Goal: Task Accomplishment & Management: Complete application form

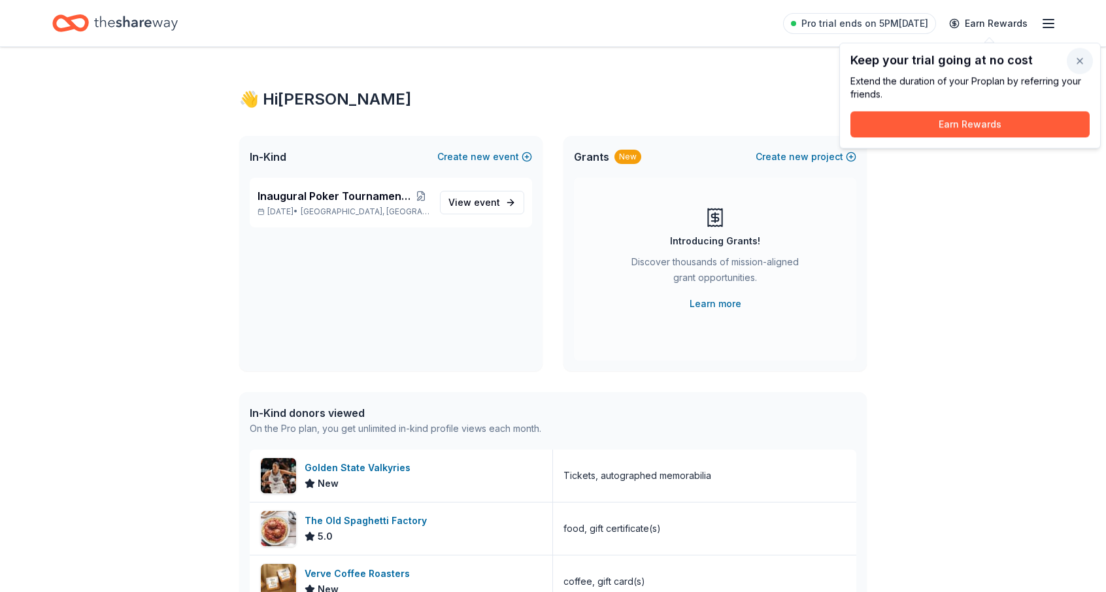
click at [1079, 61] on button "button" at bounding box center [1080, 61] width 26 height 26
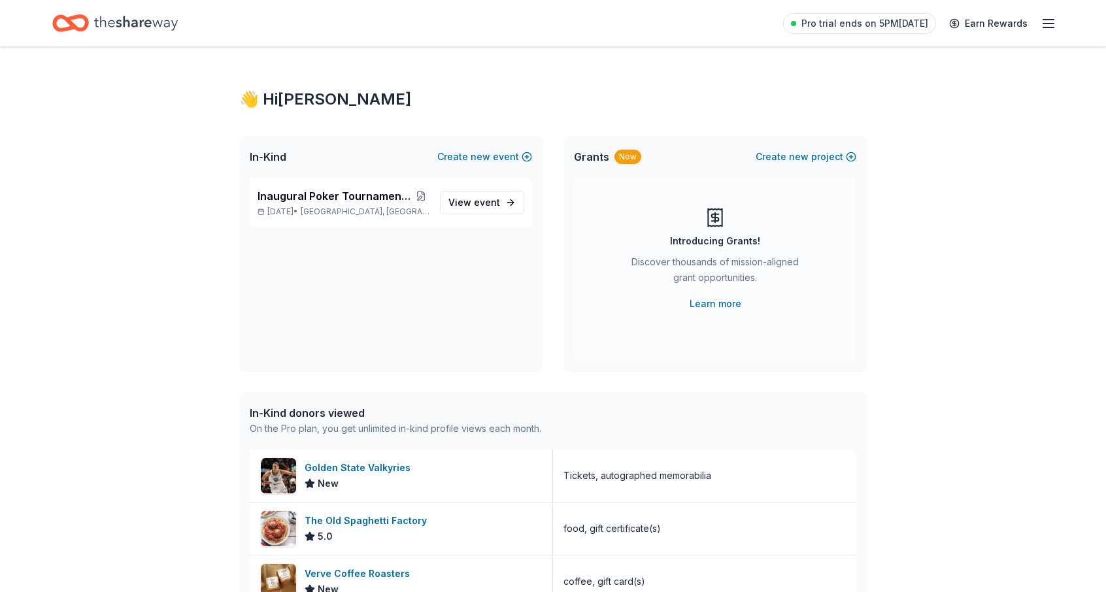
click at [367, 267] on div "Inaugural Poker Tournament and Silent Auction Sep 26, 2025 • Mountain House, CA…" at bounding box center [390, 274] width 303 height 193
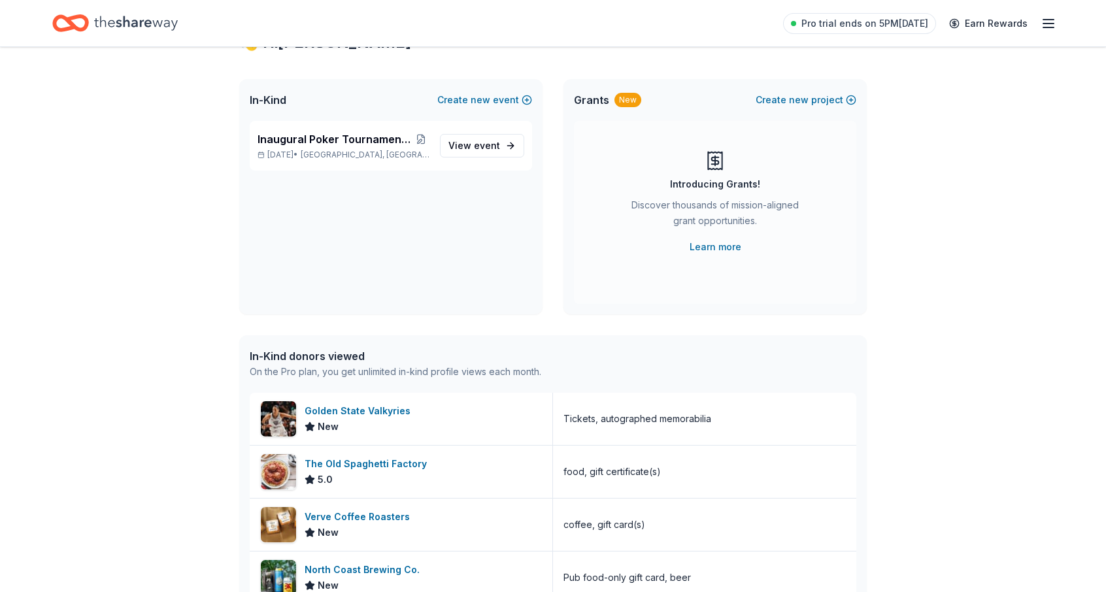
scroll to position [196, 0]
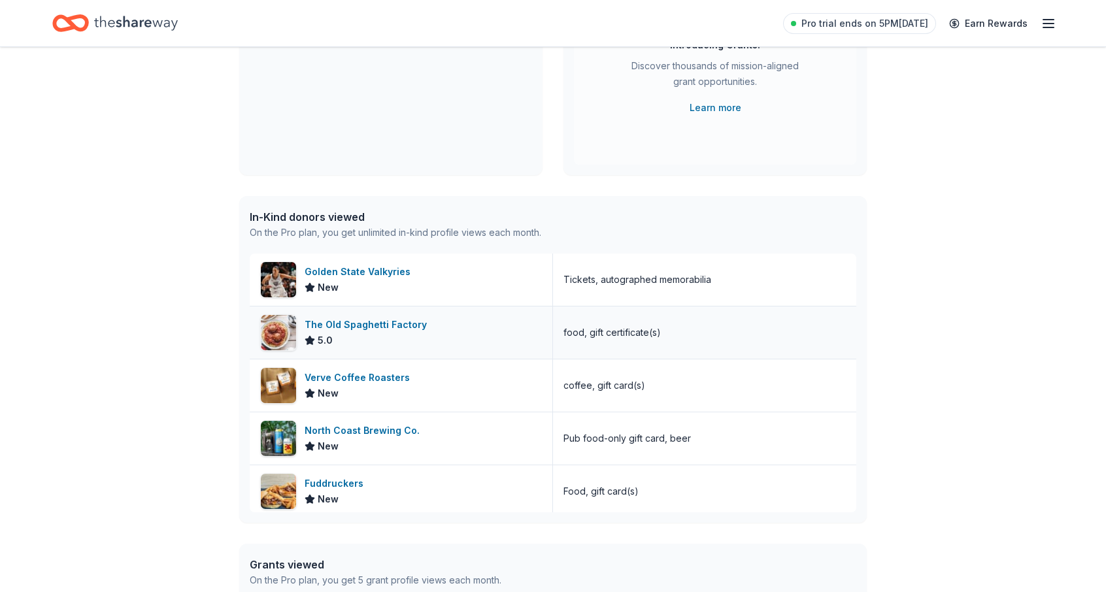
click at [370, 324] on div "The Old Spaghetti Factory" at bounding box center [368, 325] width 127 height 16
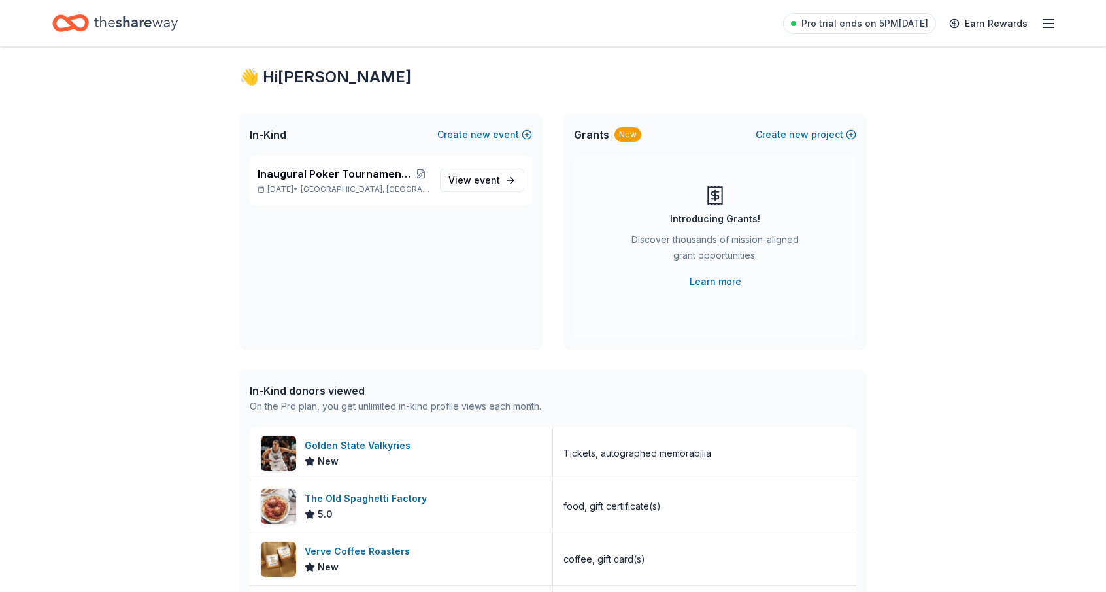
scroll to position [0, 0]
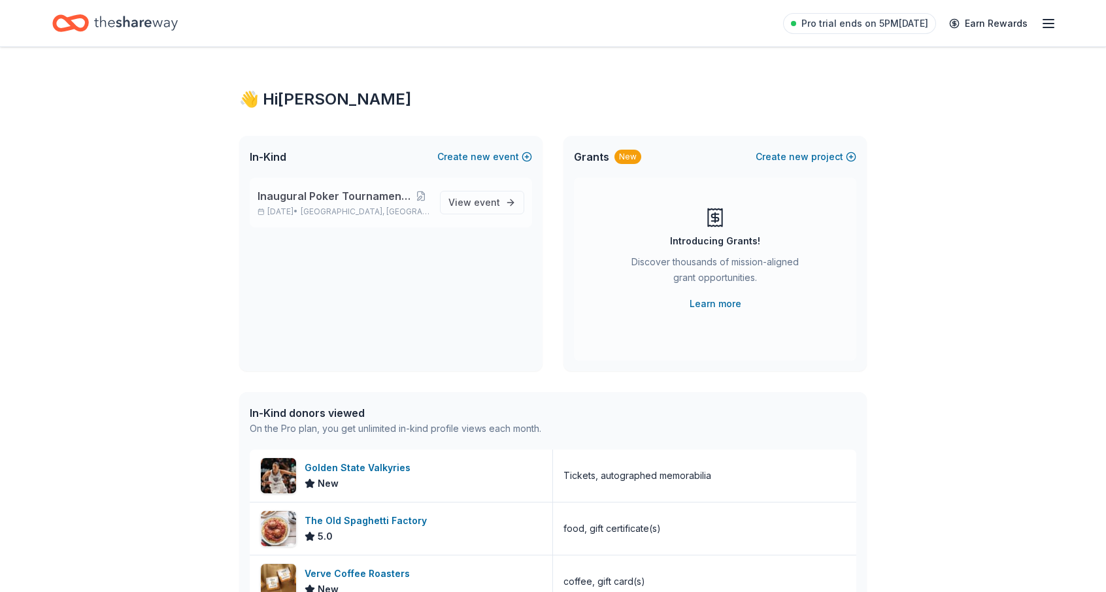
click at [294, 198] on span "Inaugural Poker Tournament and Silent Auction" at bounding box center [336, 196] width 156 height 16
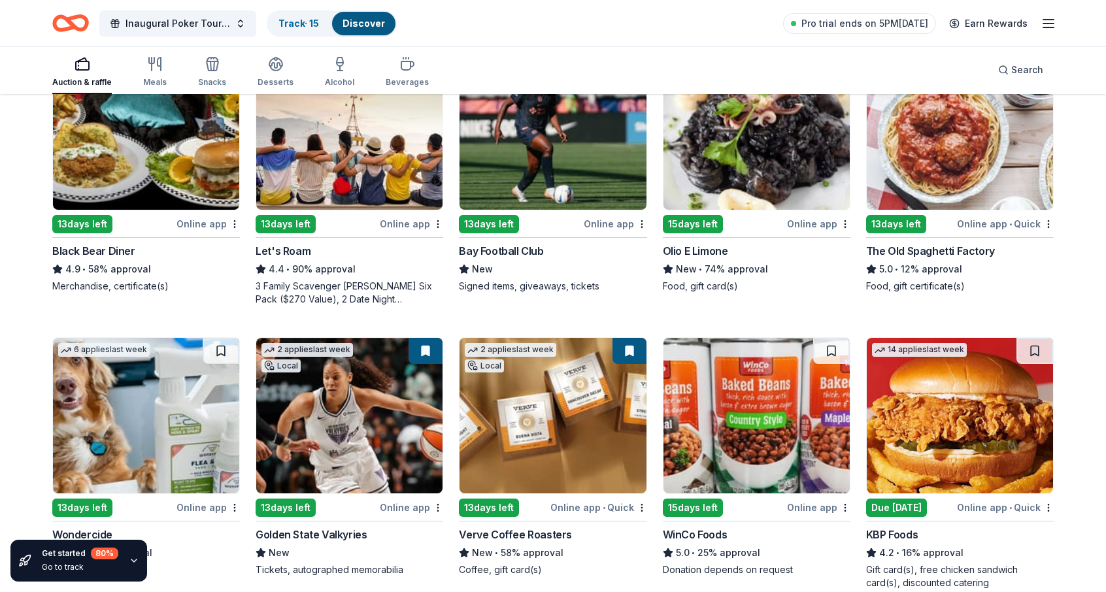
scroll to position [327, 0]
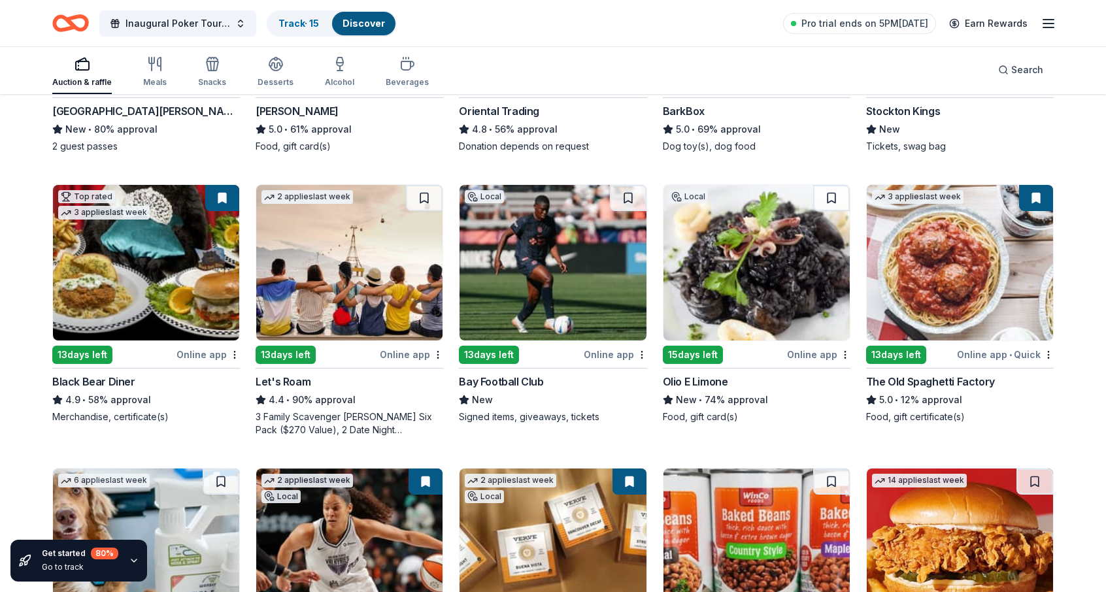
click at [963, 246] on img at bounding box center [960, 263] width 186 height 156
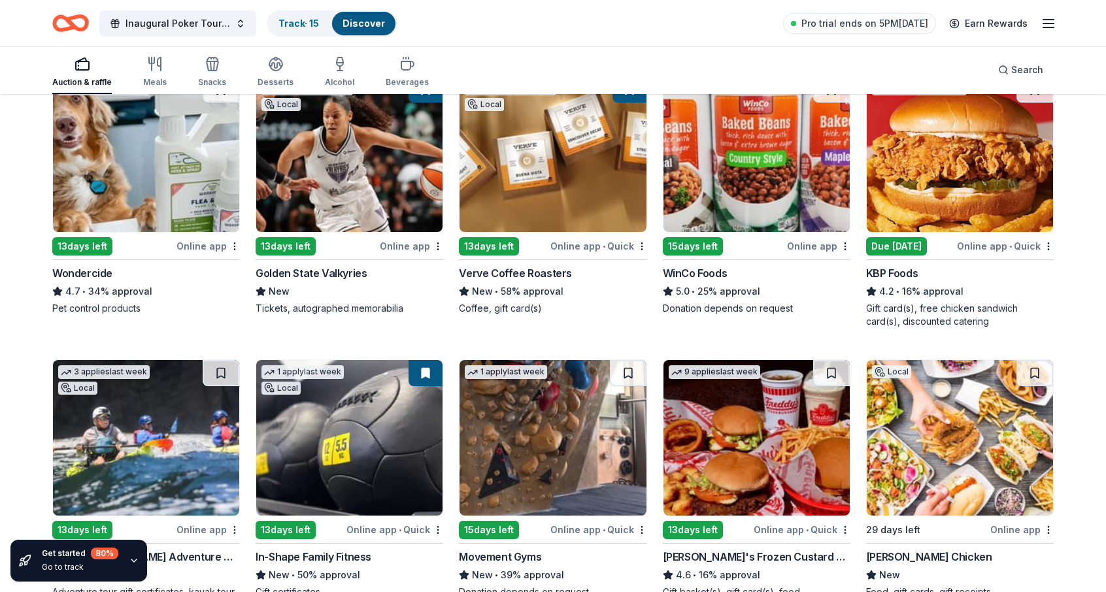
scroll to position [523, 0]
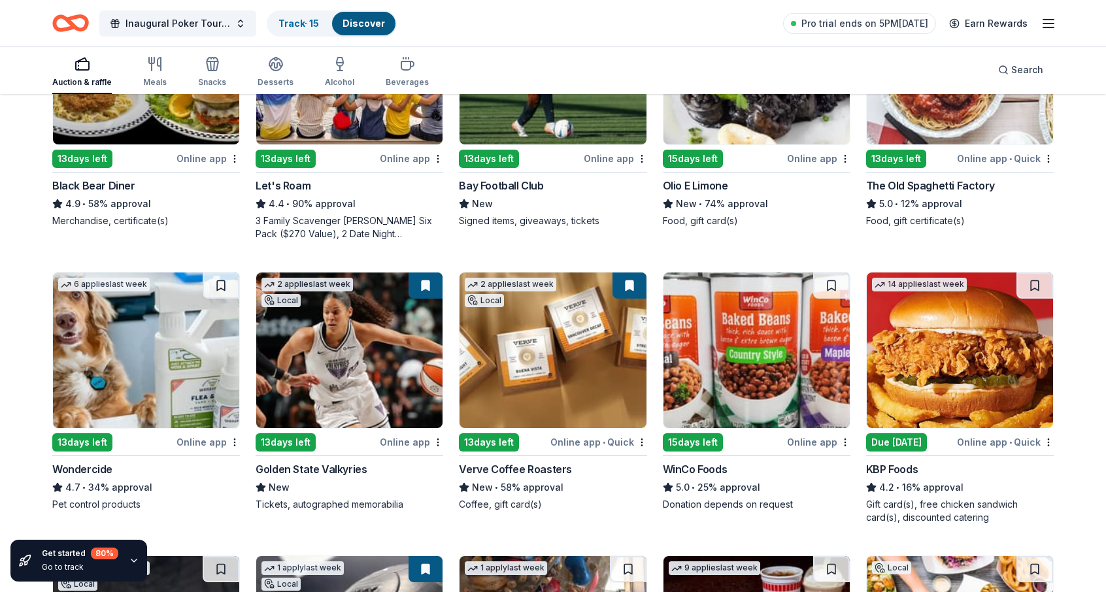
click at [629, 275] on button at bounding box center [629, 286] width 34 height 26
click at [629, 286] on button at bounding box center [629, 286] width 34 height 26
click at [627, 287] on button at bounding box center [629, 286] width 34 height 26
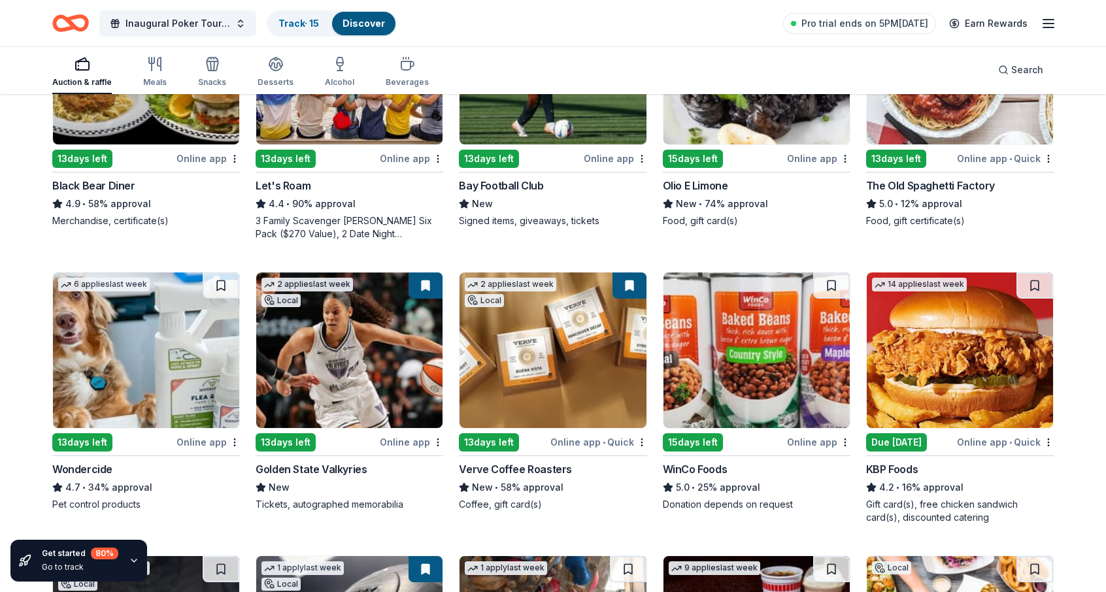
click at [627, 287] on button at bounding box center [629, 286] width 34 height 26
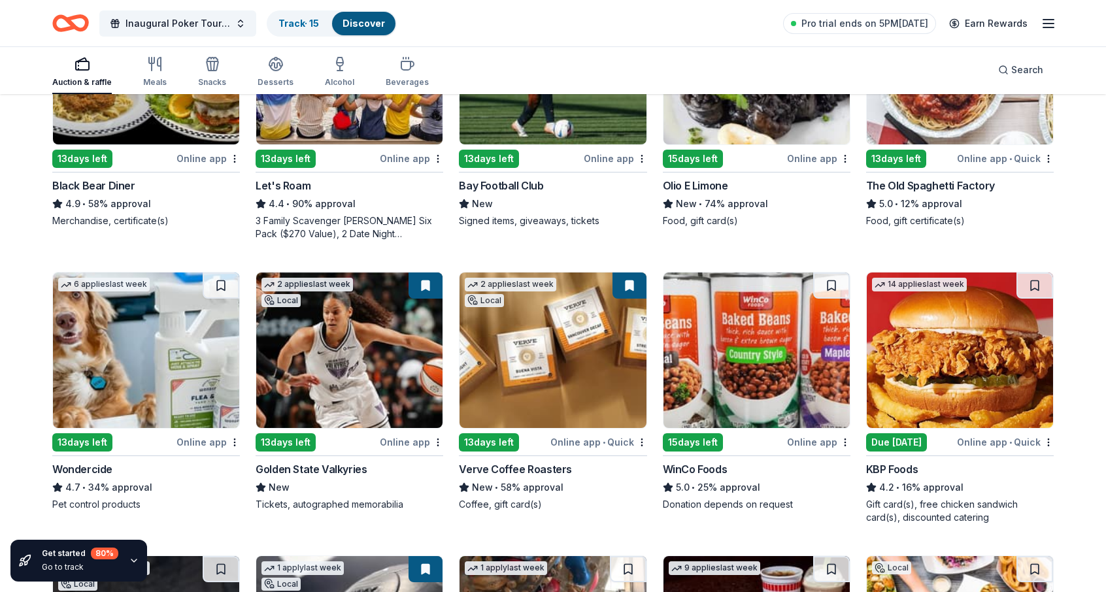
click at [499, 321] on img at bounding box center [553, 351] width 186 height 156
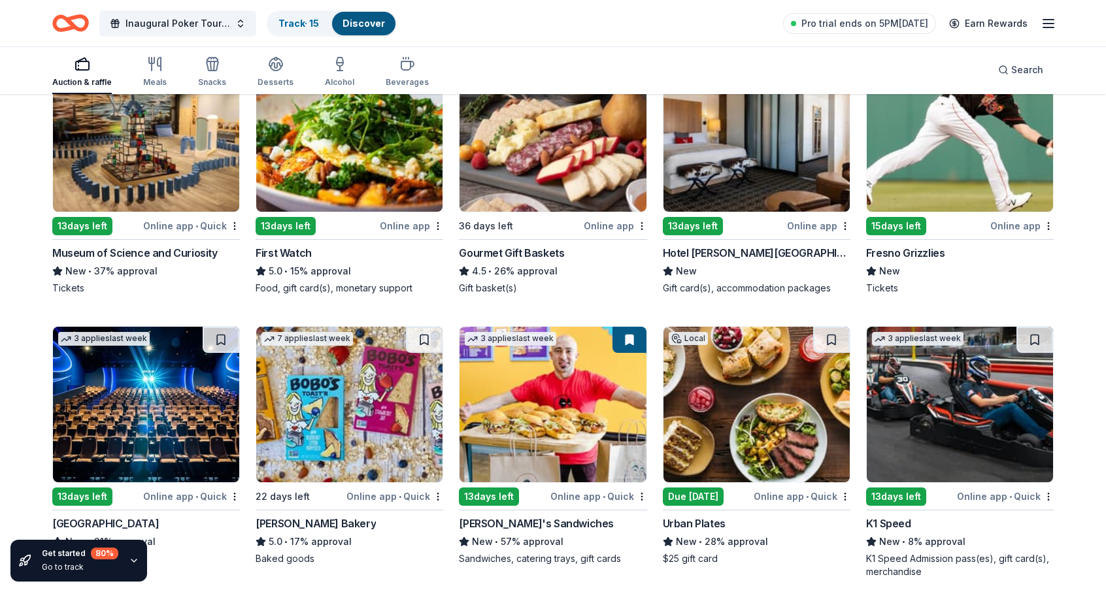
scroll to position [1396, 0]
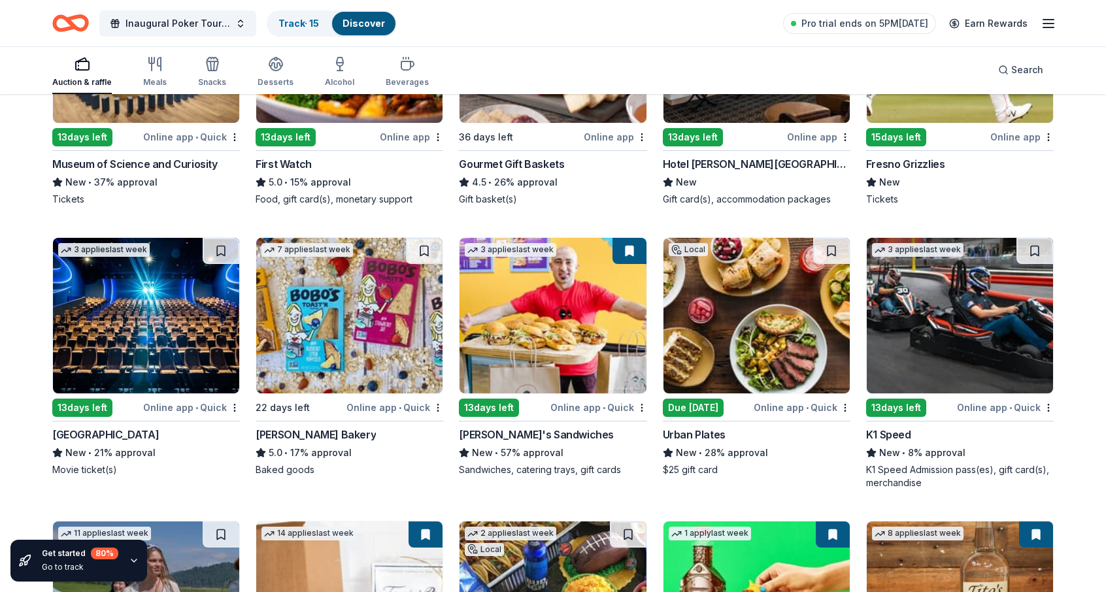
click at [321, 339] on img at bounding box center [349, 316] width 186 height 156
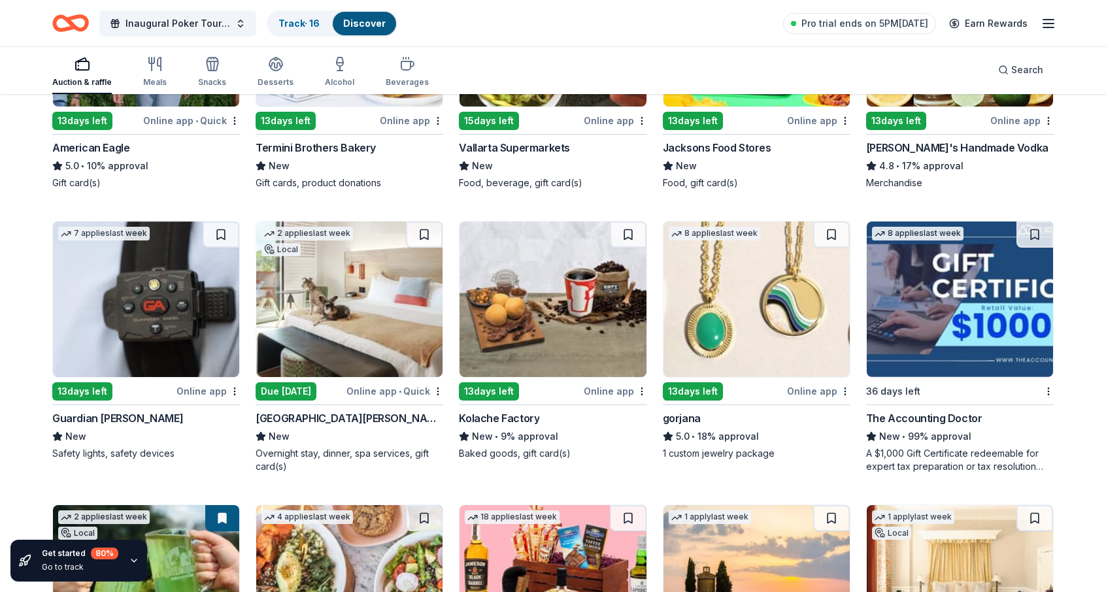
scroll to position [2049, 0]
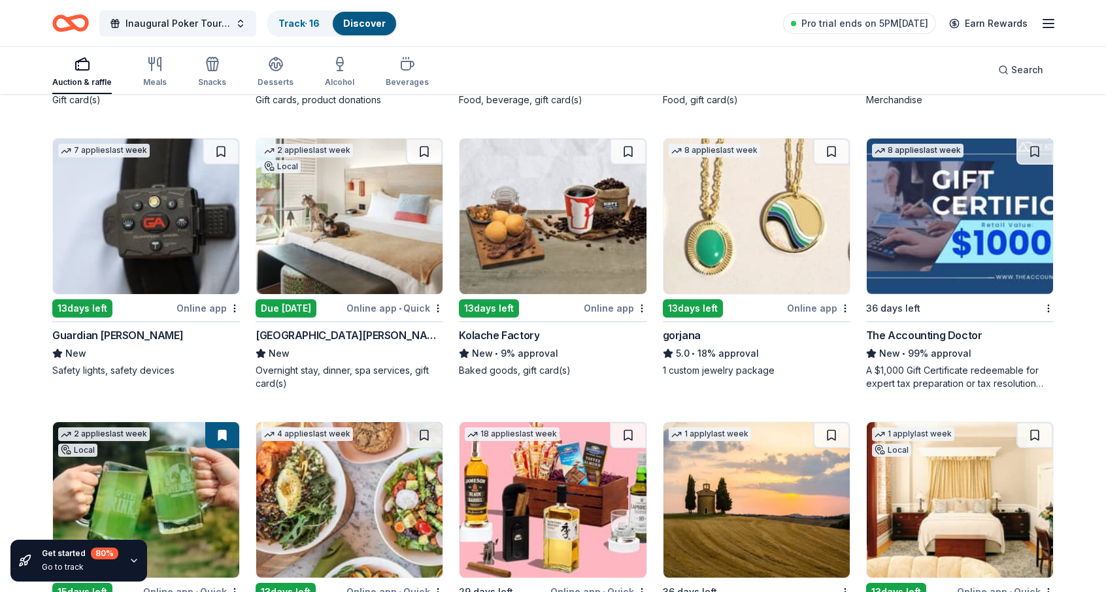
click at [735, 245] on img at bounding box center [756, 217] width 186 height 156
click at [828, 147] on button at bounding box center [831, 152] width 37 height 26
click at [832, 146] on button at bounding box center [833, 152] width 34 height 26
click at [831, 151] on button at bounding box center [833, 152] width 34 height 26
click at [837, 151] on button at bounding box center [833, 152] width 34 height 26
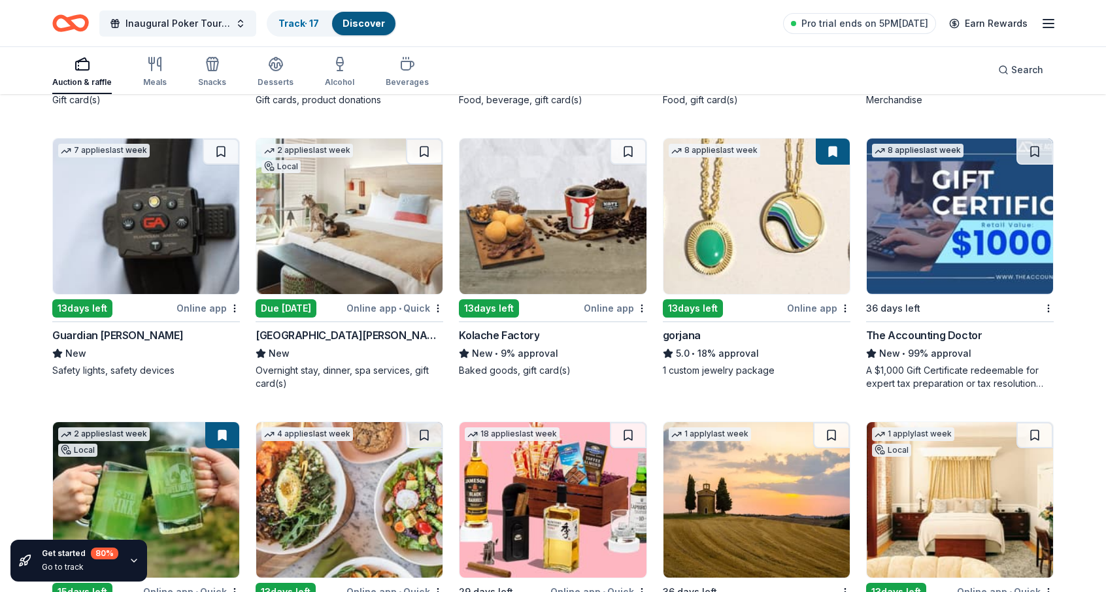
click at [788, 264] on img at bounding box center [756, 217] width 186 height 156
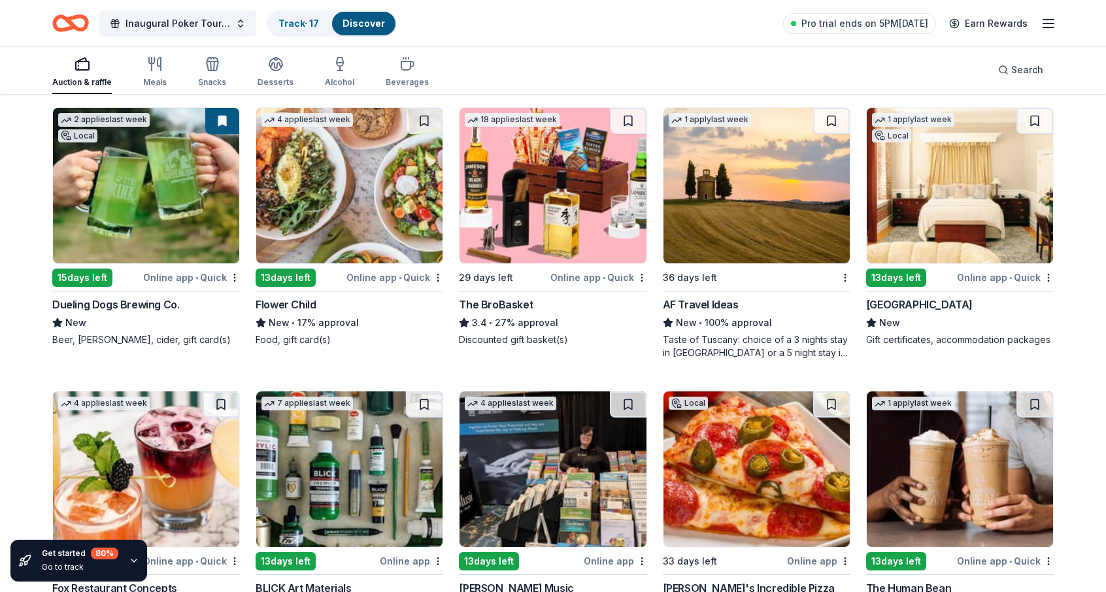
scroll to position [2376, 0]
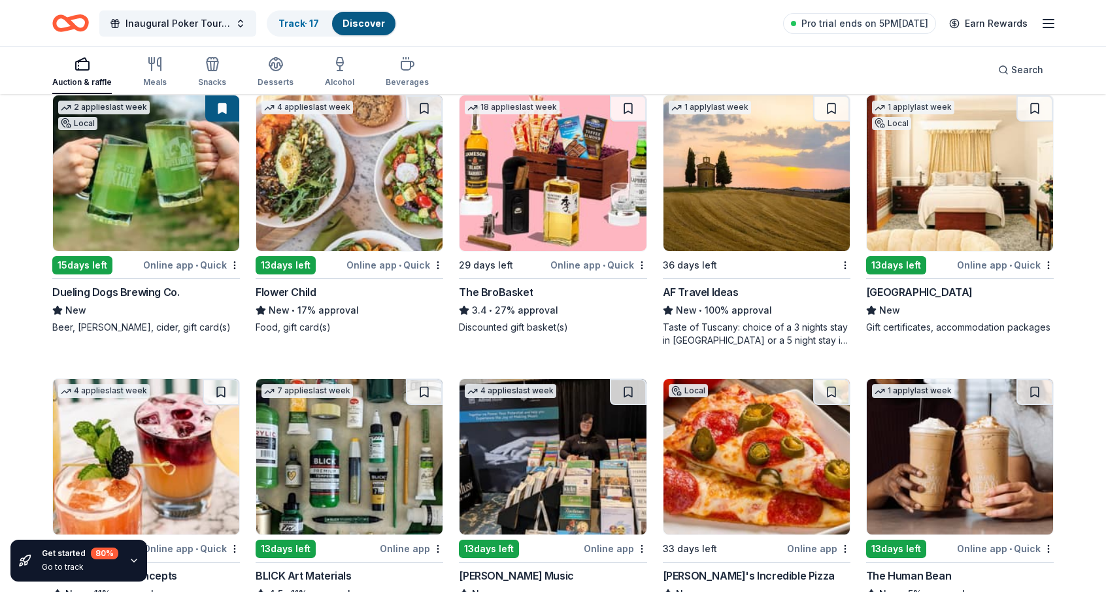
click at [513, 288] on div "The BroBasket" at bounding box center [496, 292] width 74 height 16
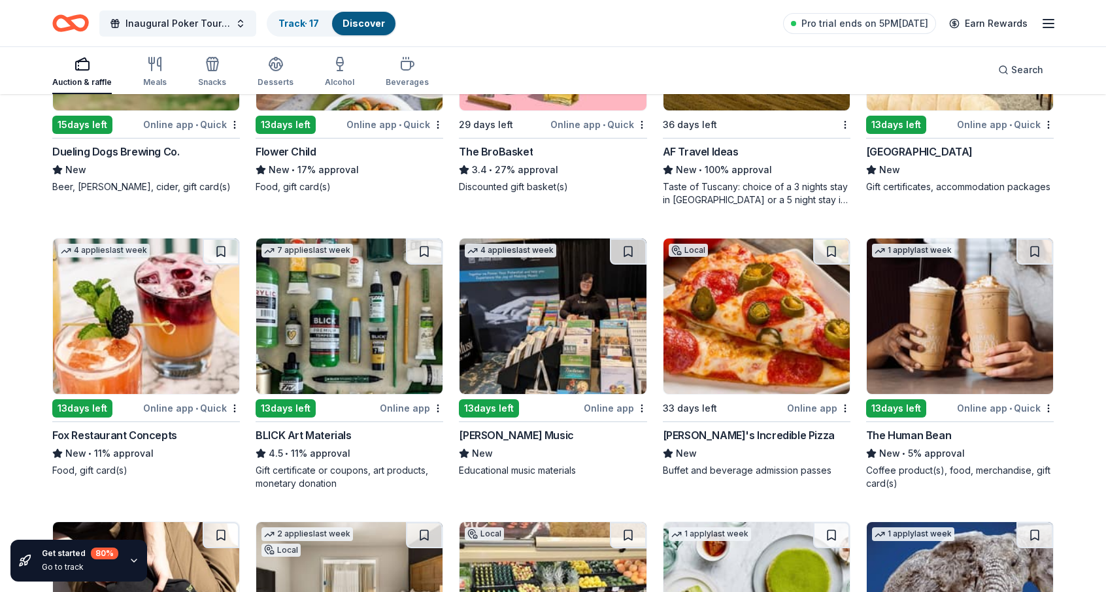
scroll to position [2647, 0]
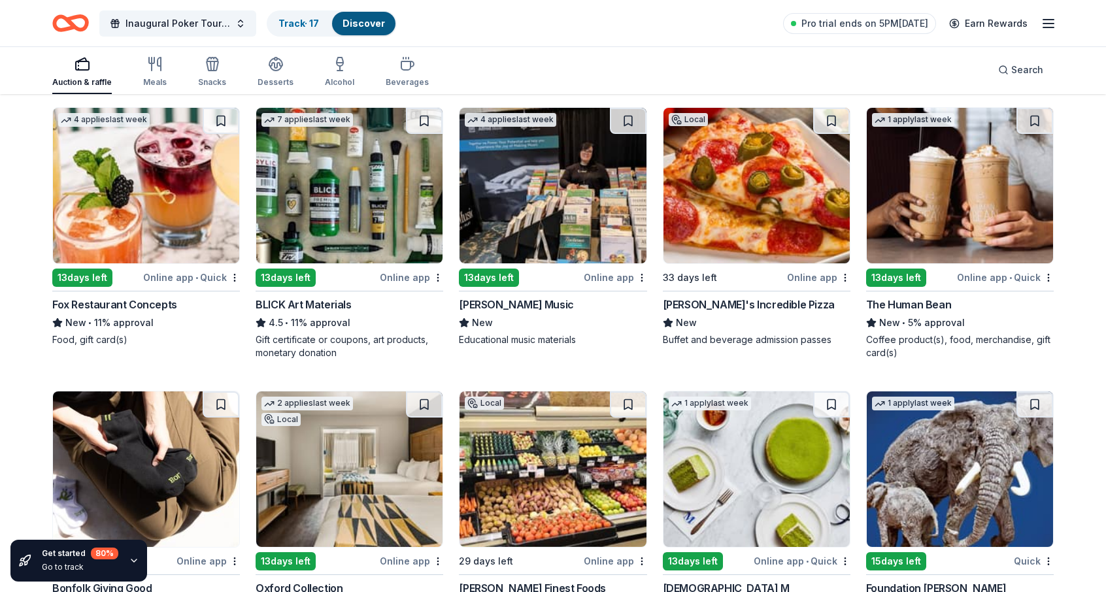
click at [737, 220] on img at bounding box center [756, 186] width 186 height 156
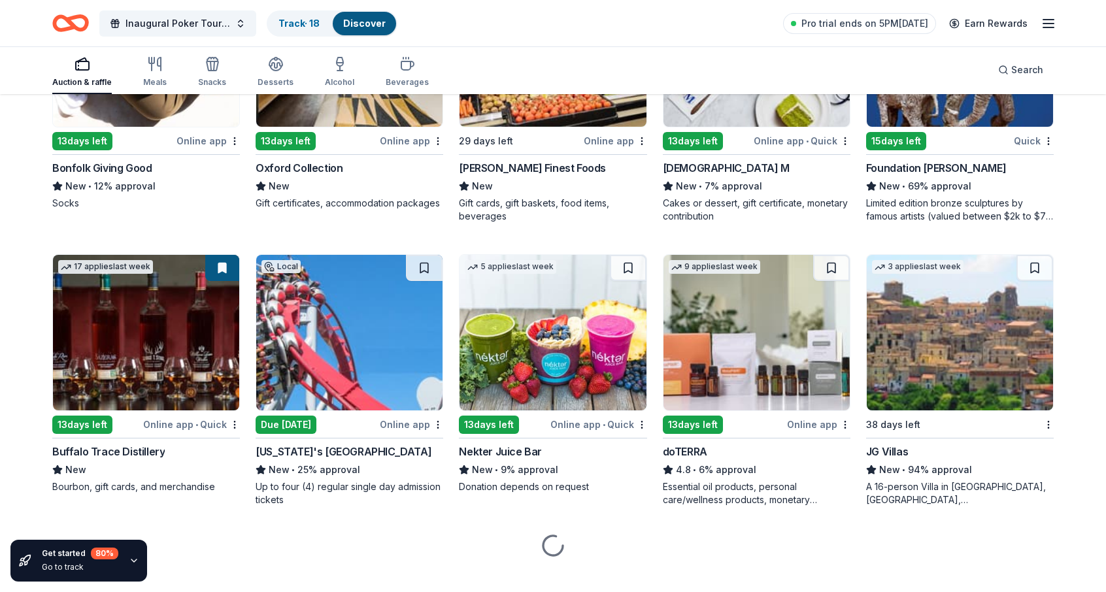
scroll to position [3083, 0]
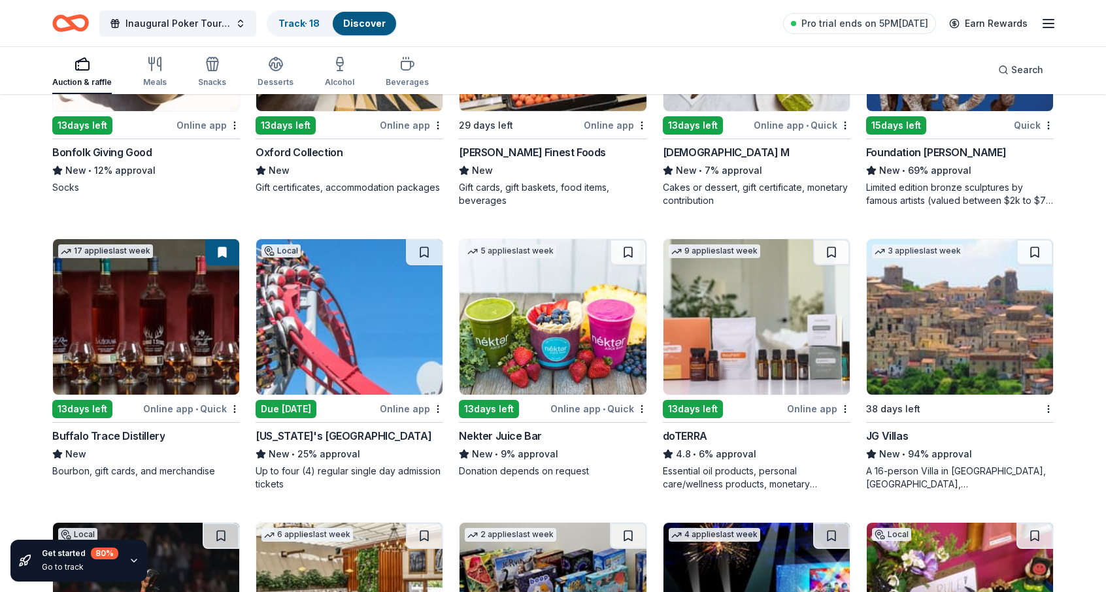
click at [401, 407] on div "Online app" at bounding box center [411, 409] width 63 height 16
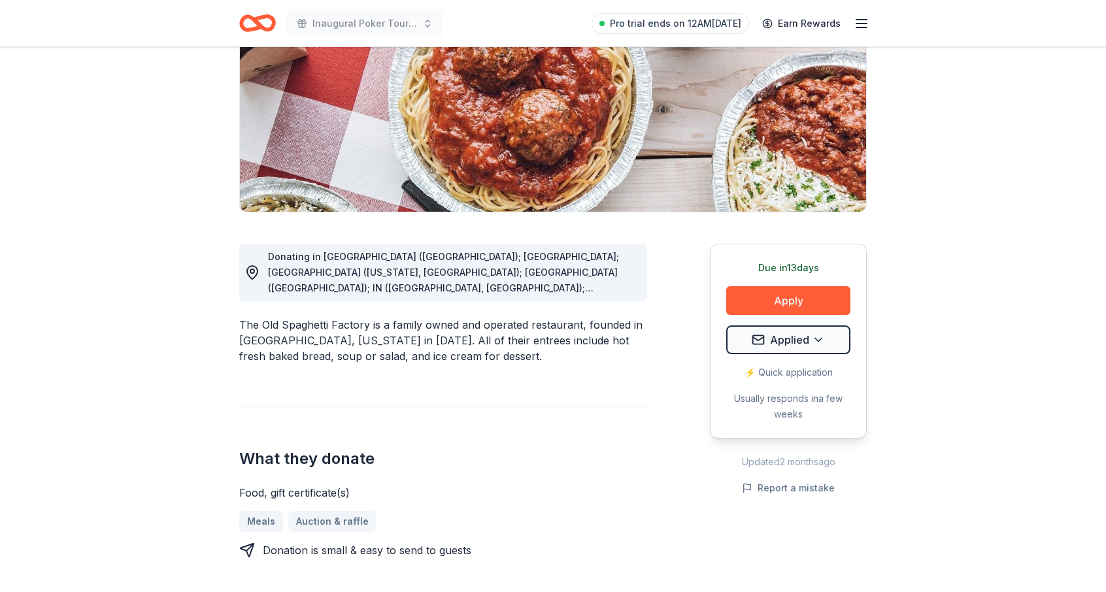
scroll to position [196, 0]
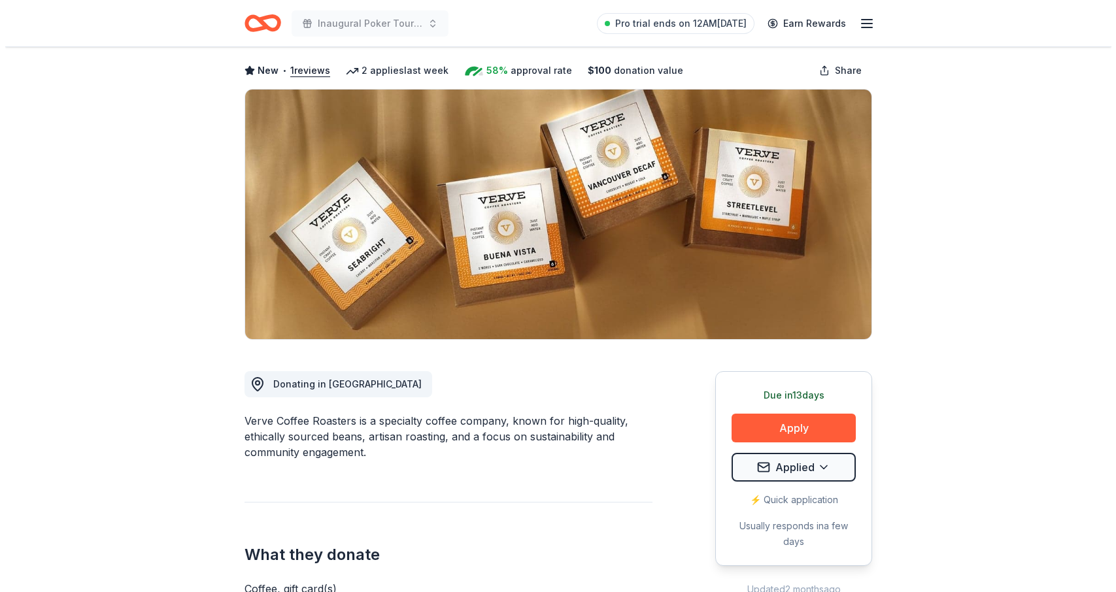
scroll to position [196, 0]
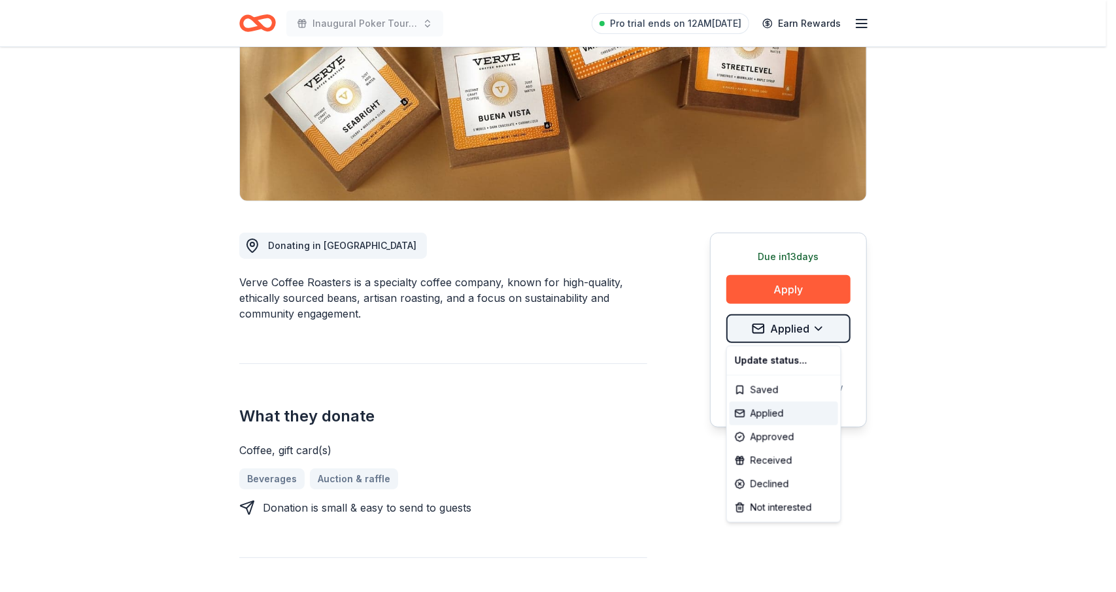
click at [824, 331] on html "Inaugural Poker Tournament and Silent Auction Pro trial ends on 12AM[DATE] Earn…" at bounding box center [558, 100] width 1116 height 592
drag, startPoint x: 776, startPoint y: 480, endPoint x: 1115, endPoint y: 472, distance: 339.4
click at [777, 480] on div "Declined" at bounding box center [783, 485] width 109 height 24
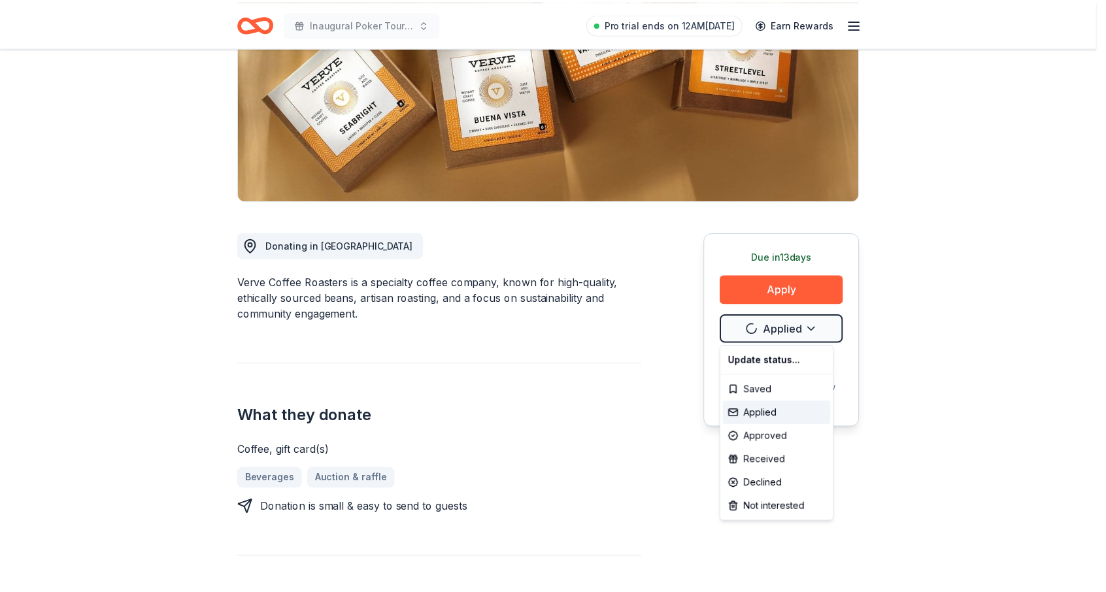
scroll to position [0, 0]
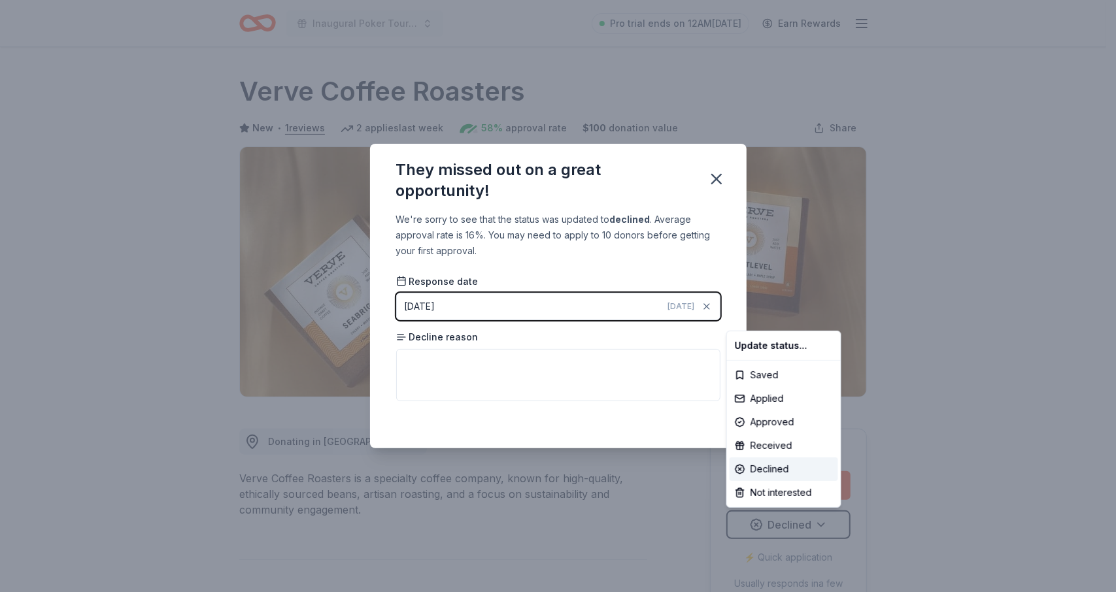
drag, startPoint x: 979, startPoint y: 427, endPoint x: 777, endPoint y: 246, distance: 271.3
click at [979, 427] on html "Inaugural Poker Tournament and Silent Auction Pro trial ends on 12AM, 8/18 Earn…" at bounding box center [558, 296] width 1116 height 592
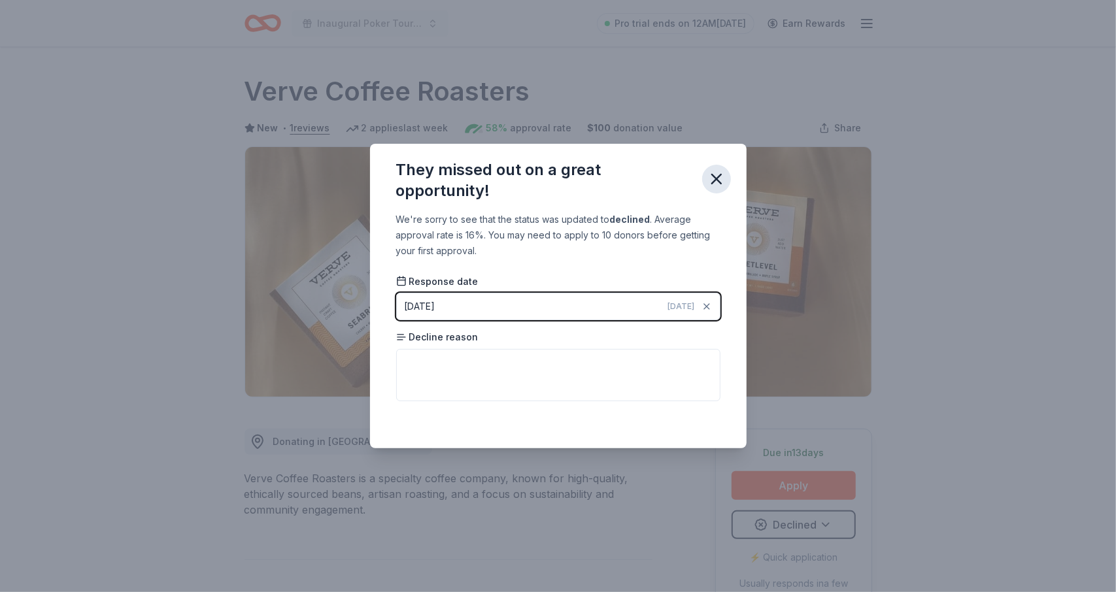
click at [720, 180] on icon "button" at bounding box center [716, 179] width 18 height 18
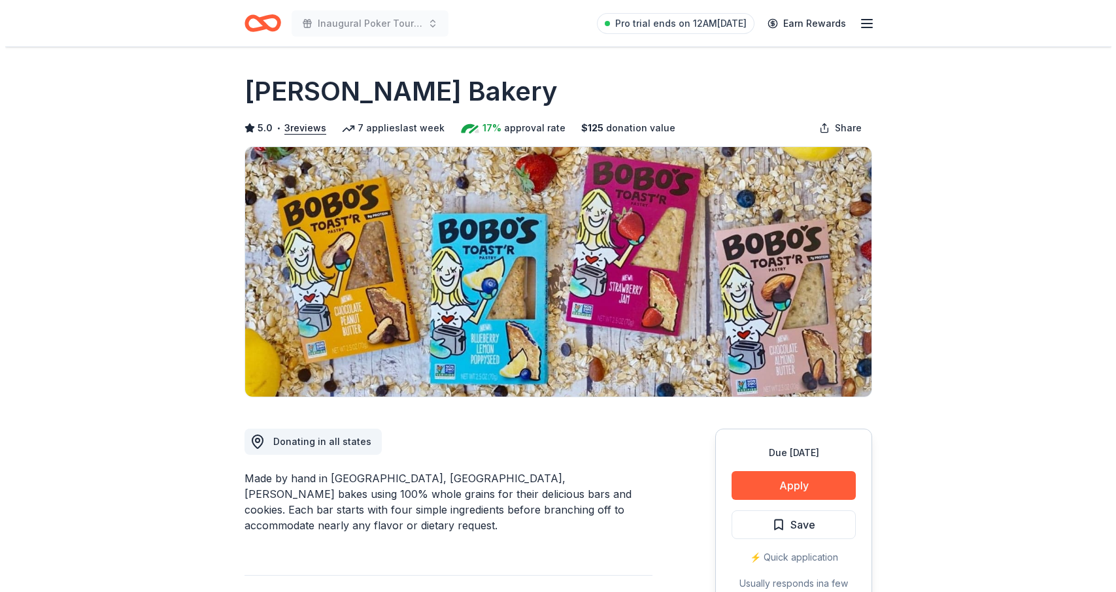
scroll to position [196, 0]
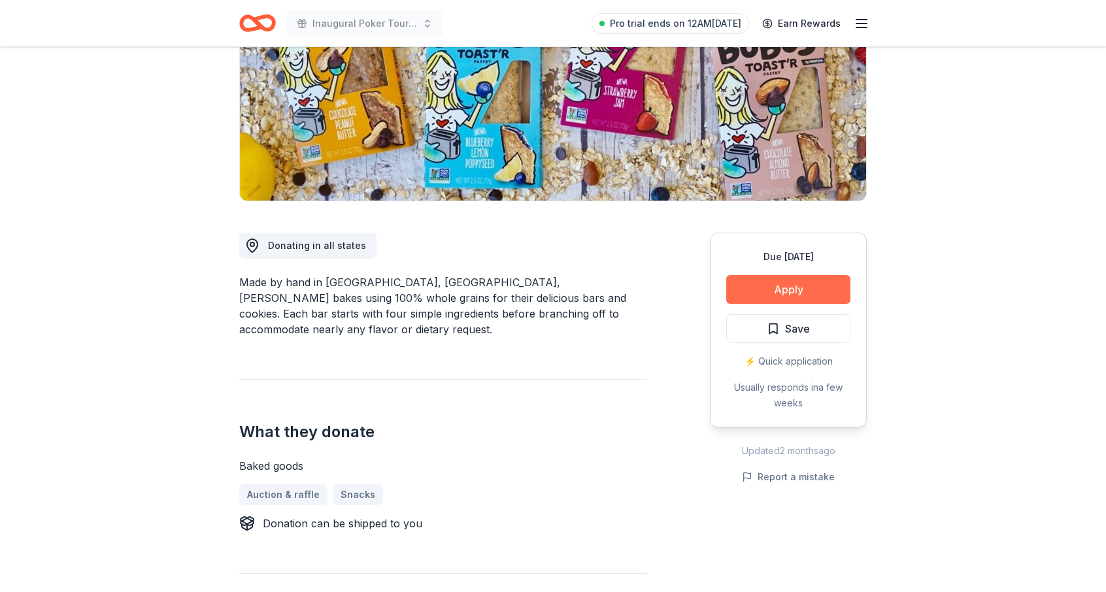
click at [790, 290] on button "Apply" at bounding box center [788, 289] width 124 height 29
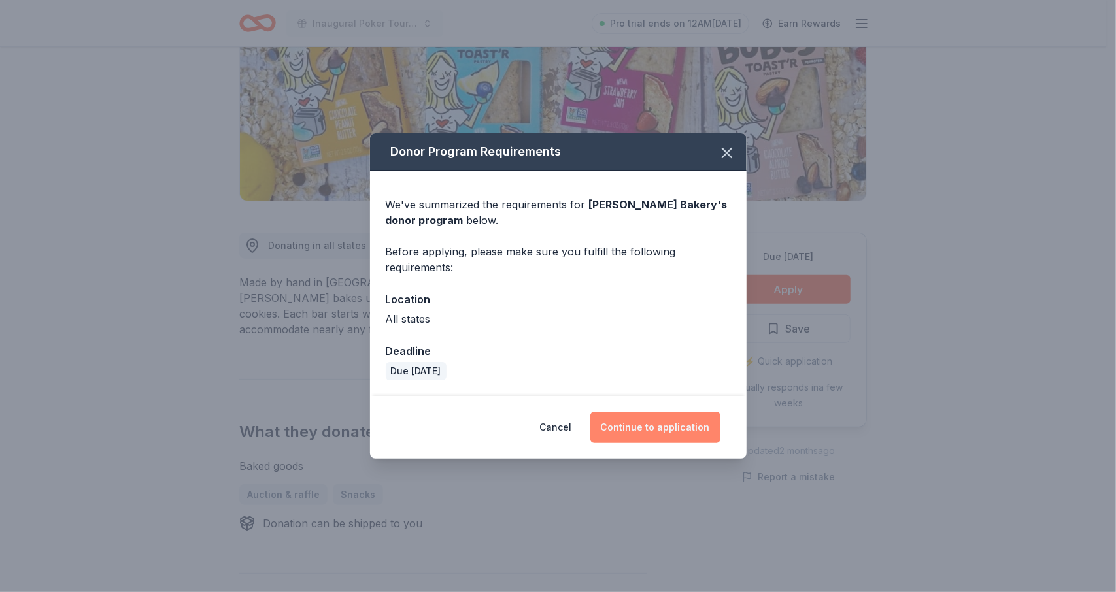
click at [635, 425] on button "Continue to application" at bounding box center [655, 427] width 130 height 31
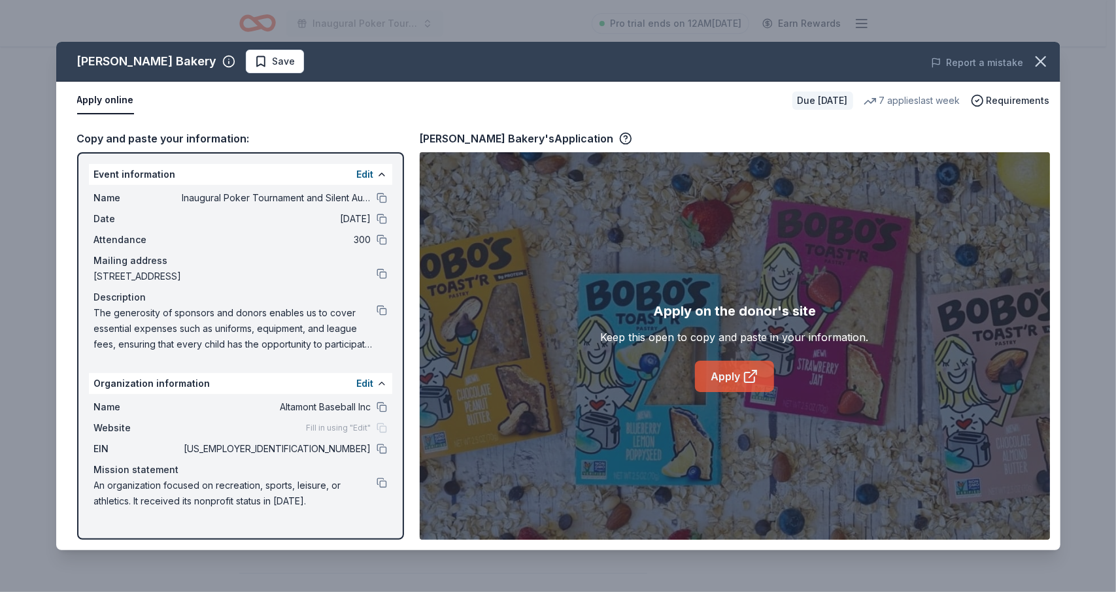
click at [729, 373] on link "Apply" at bounding box center [734, 376] width 79 height 31
click at [273, 63] on span "Save" at bounding box center [284, 62] width 23 height 16
click at [244, 63] on html "Inaugural Poker Tournament and Silent Auction Pro trial ends on 12AM, 8/18 Earn…" at bounding box center [558, 100] width 1116 height 592
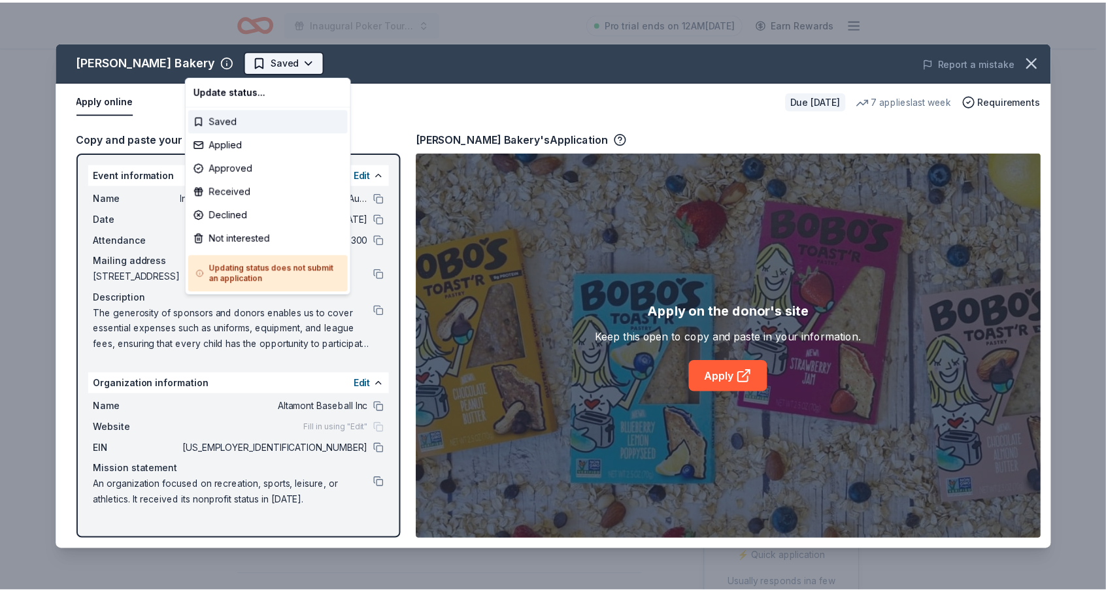
scroll to position [0, 0]
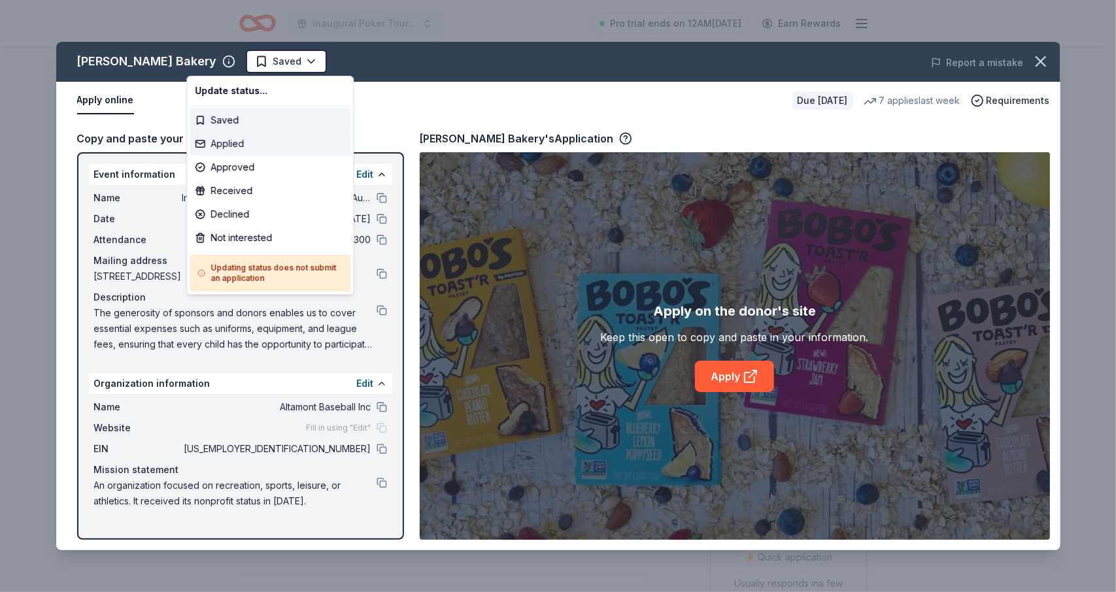
click at [208, 141] on div "Applied" at bounding box center [270, 144] width 161 height 24
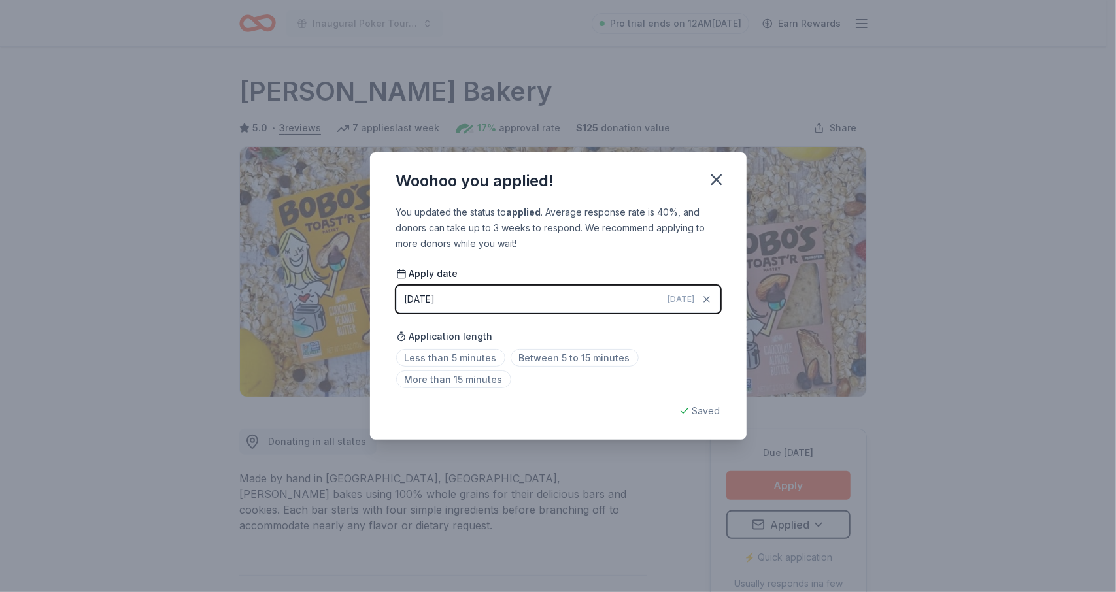
drag, startPoint x: 711, startPoint y: 184, endPoint x: 634, endPoint y: 12, distance: 187.8
click at [712, 182] on icon "button" at bounding box center [716, 180] width 18 height 18
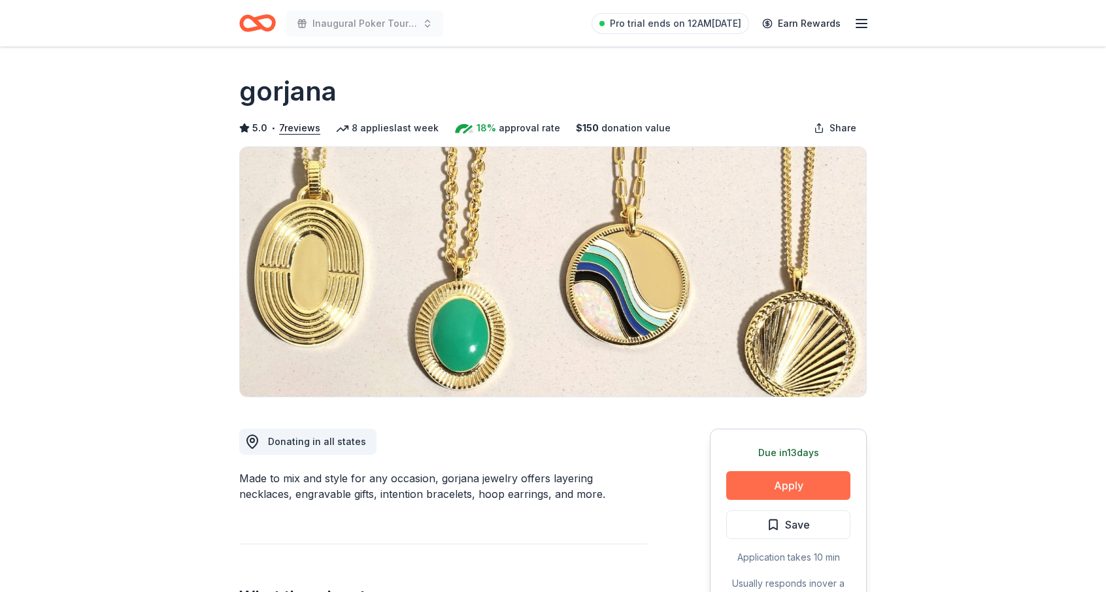
click at [801, 483] on button "Apply" at bounding box center [788, 485] width 124 height 29
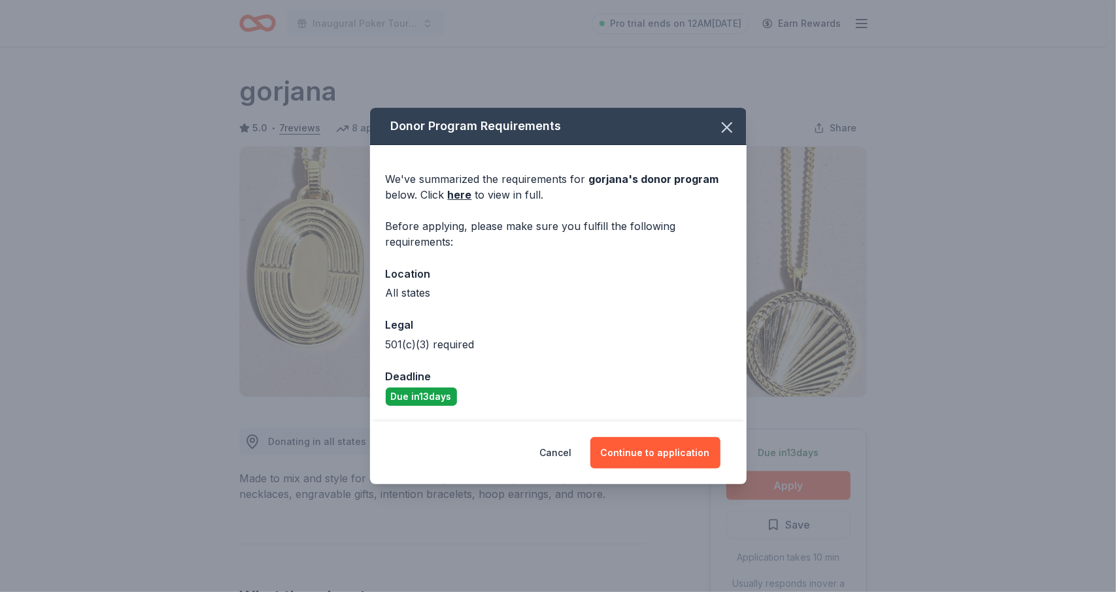
drag, startPoint x: 635, startPoint y: 449, endPoint x: 921, endPoint y: 452, distance: 285.7
click at [636, 449] on button "Continue to application" at bounding box center [655, 452] width 130 height 31
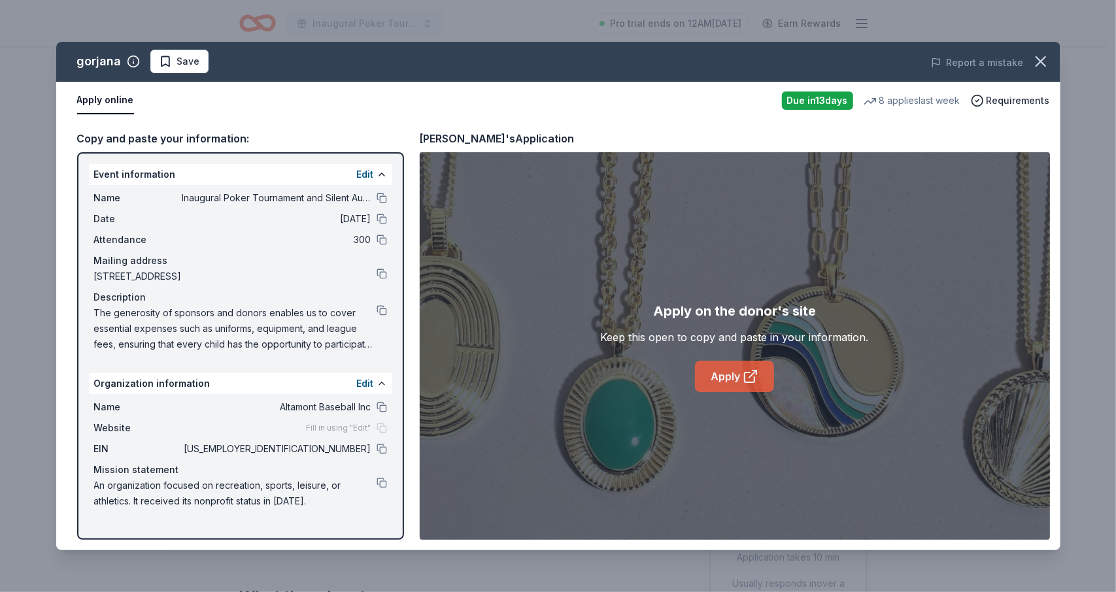
click at [737, 376] on link "Apply" at bounding box center [734, 376] width 79 height 31
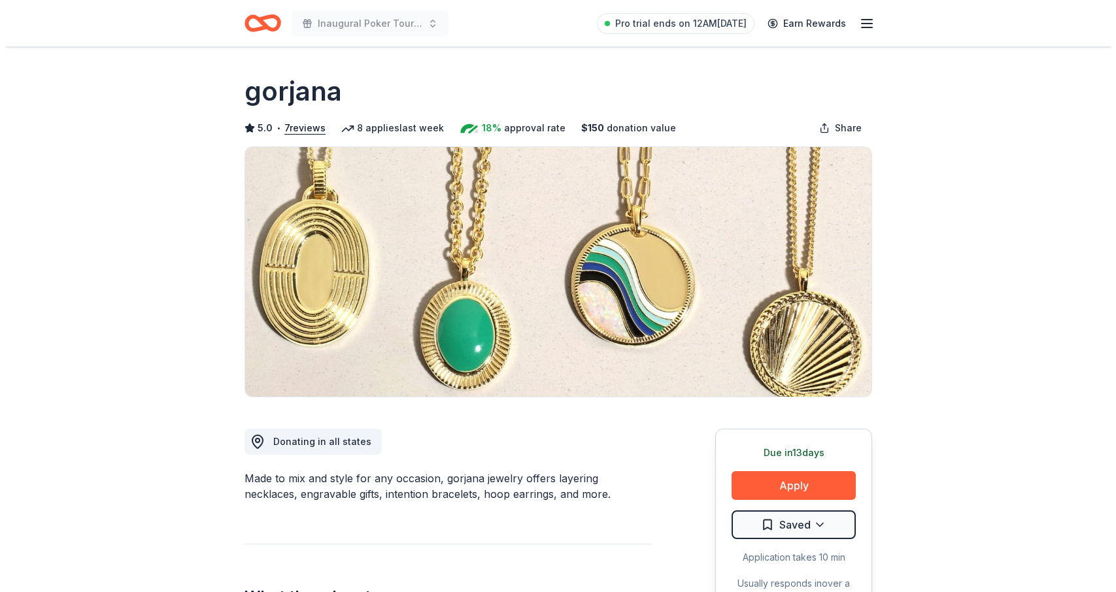
scroll to position [196, 0]
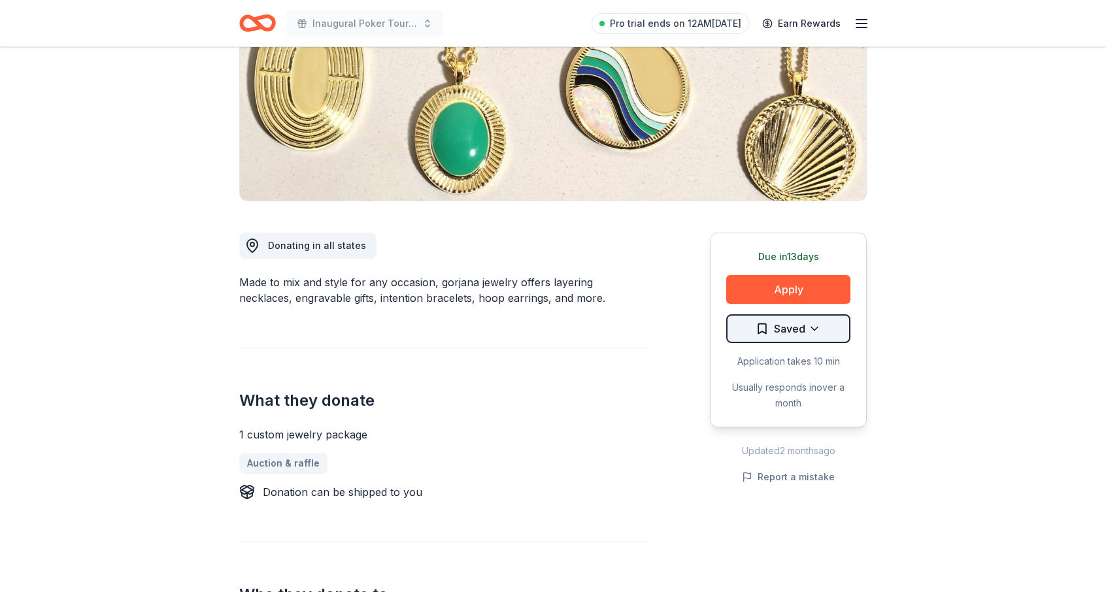
click at [792, 336] on html "Inaugural Poker Tournament and Silent Auction Pro trial ends on 12AM[DATE] Earn…" at bounding box center [553, 100] width 1106 height 592
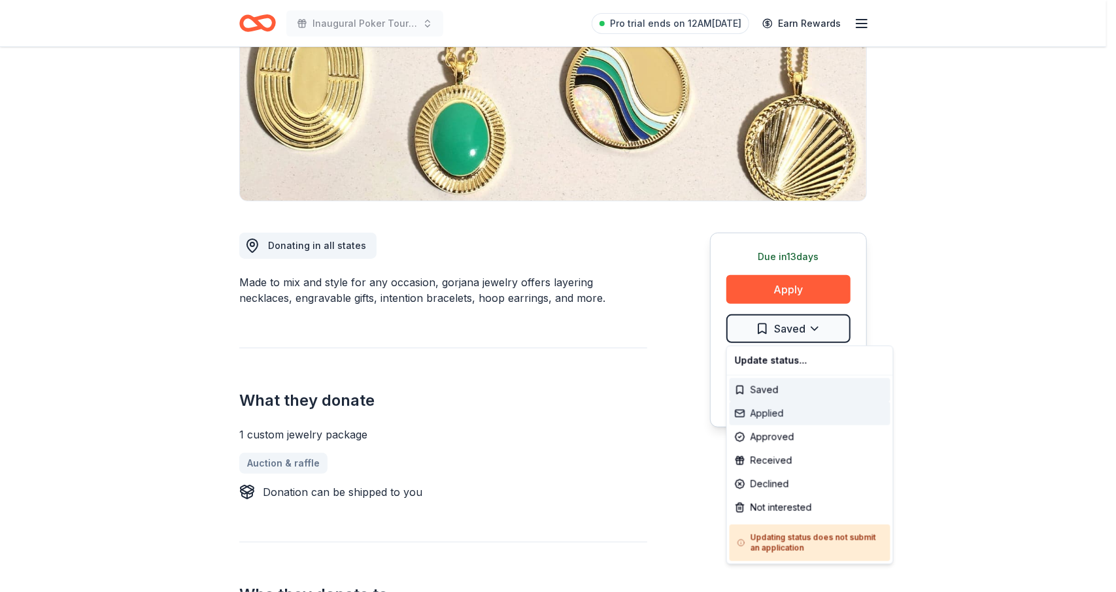
click at [779, 414] on div "Applied" at bounding box center [809, 414] width 161 height 24
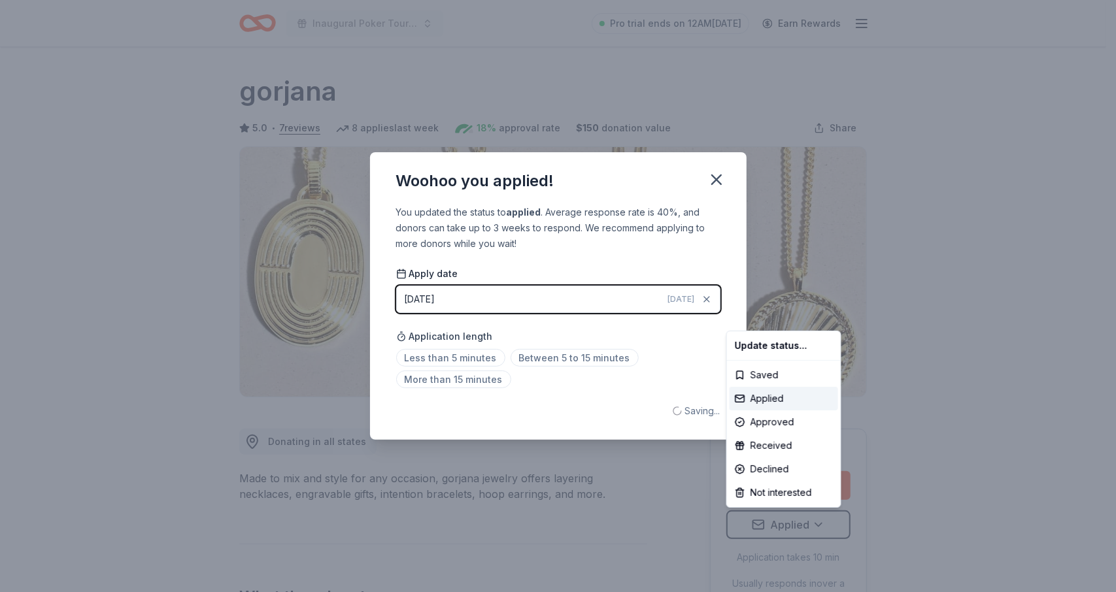
scroll to position [0, 0]
click at [716, 171] on html "Inaugural Poker Tournament and Silent Auction Pro trial ends on 12AM, 8/18 Earn…" at bounding box center [558, 296] width 1116 height 592
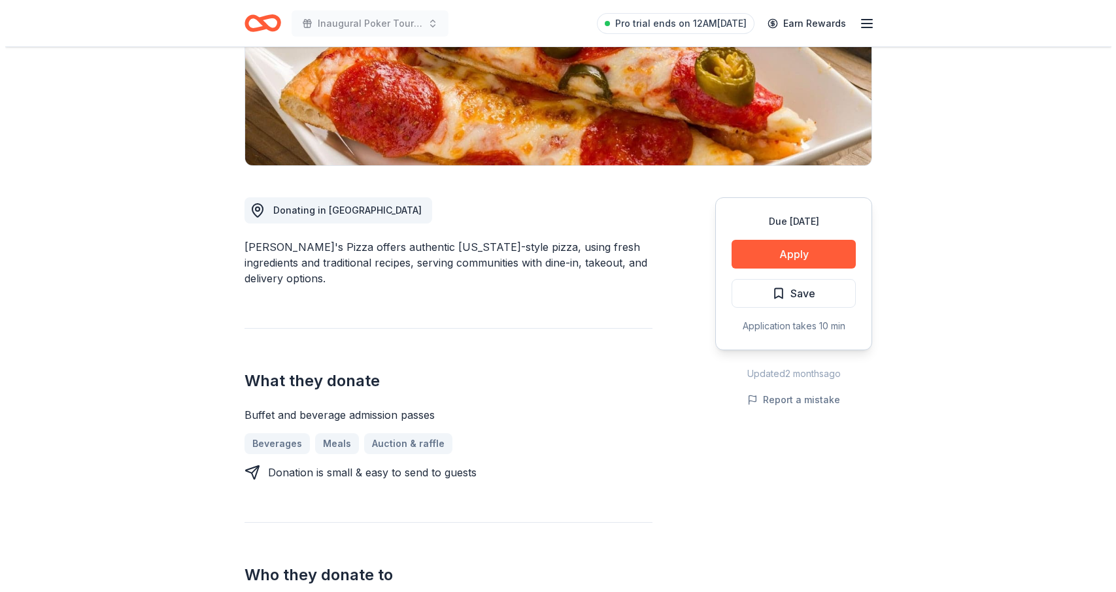
scroll to position [261, 0]
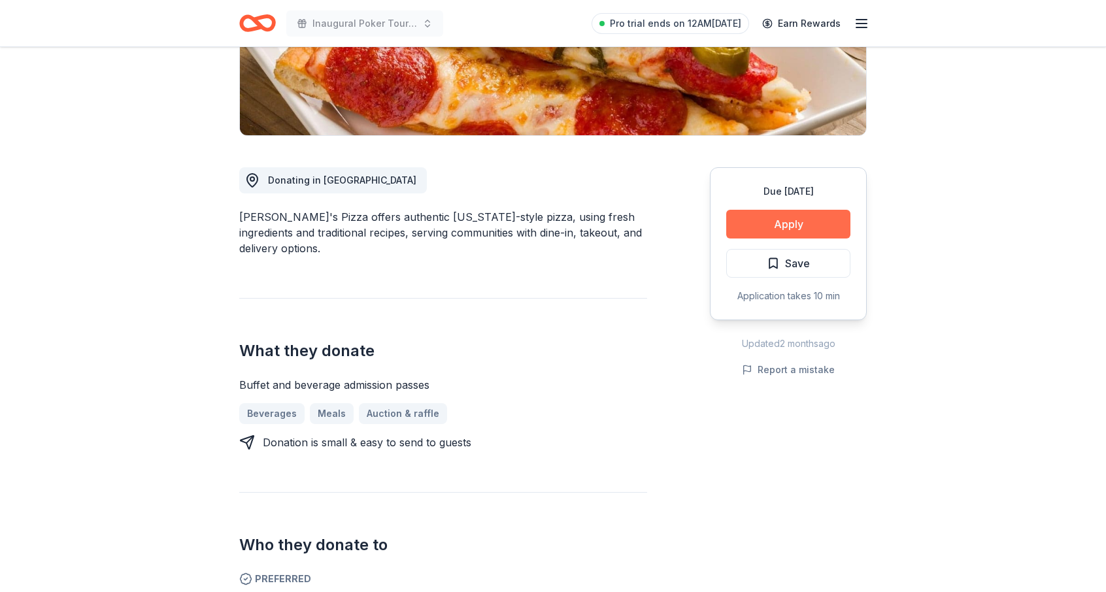
click at [775, 224] on button "Apply" at bounding box center [788, 224] width 124 height 29
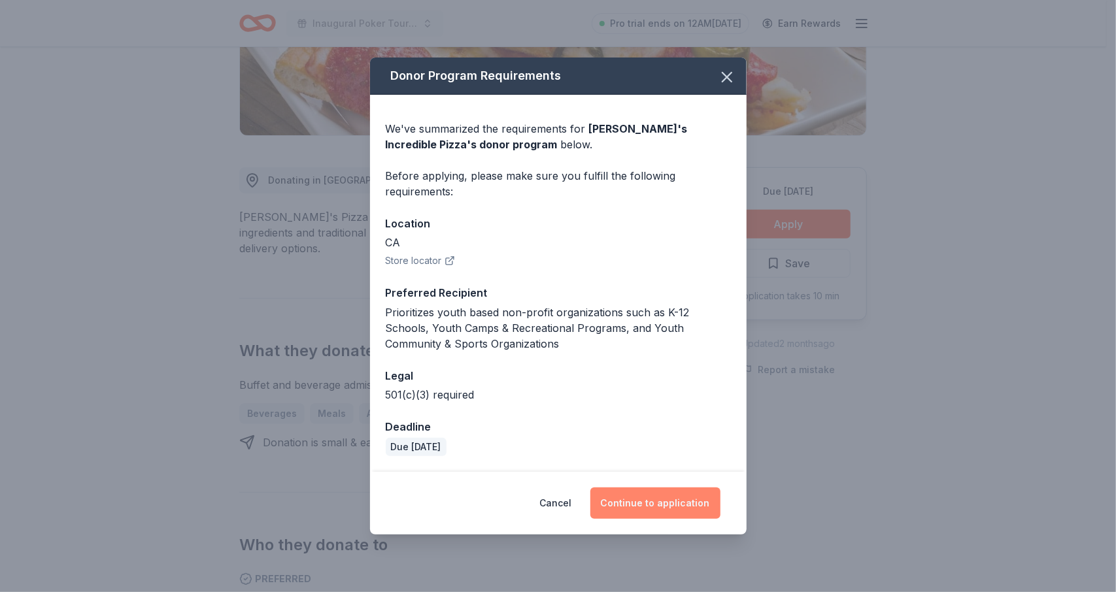
click at [670, 504] on button "Continue to application" at bounding box center [655, 503] width 130 height 31
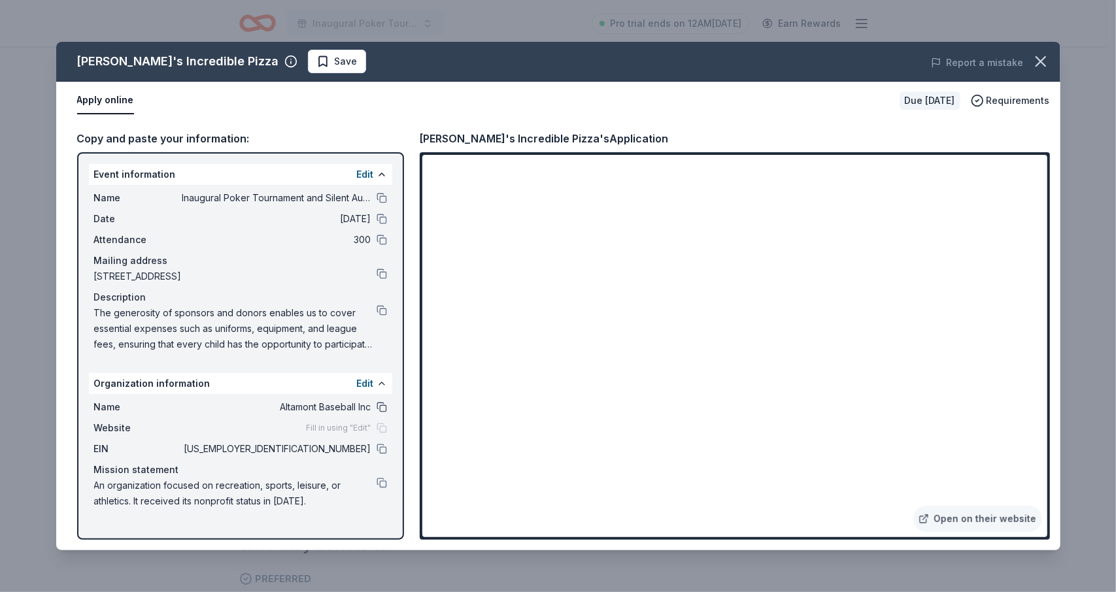
click at [380, 405] on button at bounding box center [382, 407] width 10 height 10
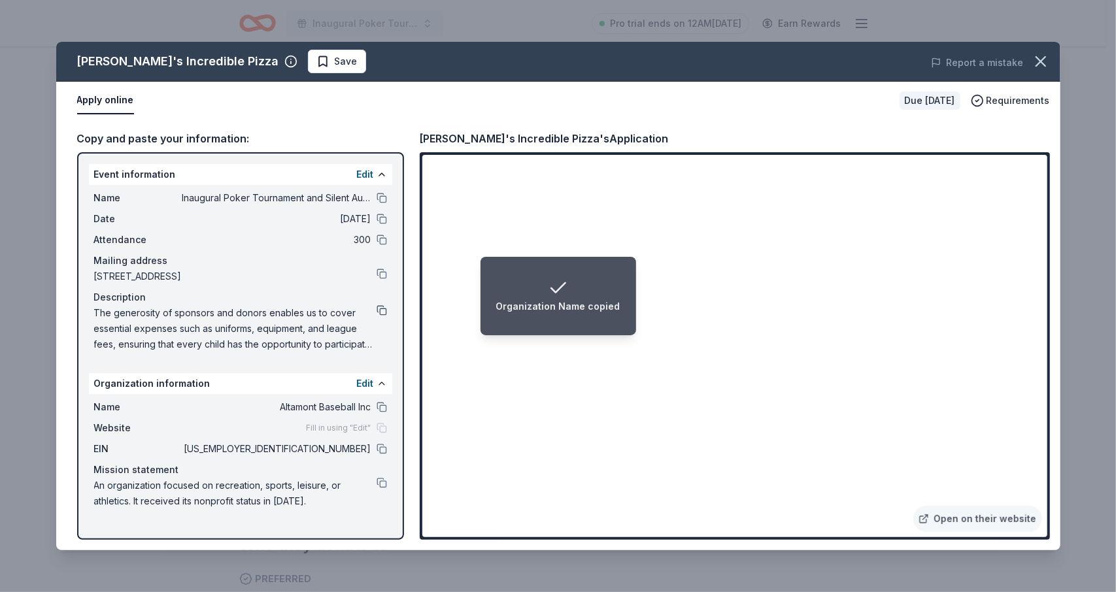
click at [384, 309] on button at bounding box center [382, 310] width 10 height 10
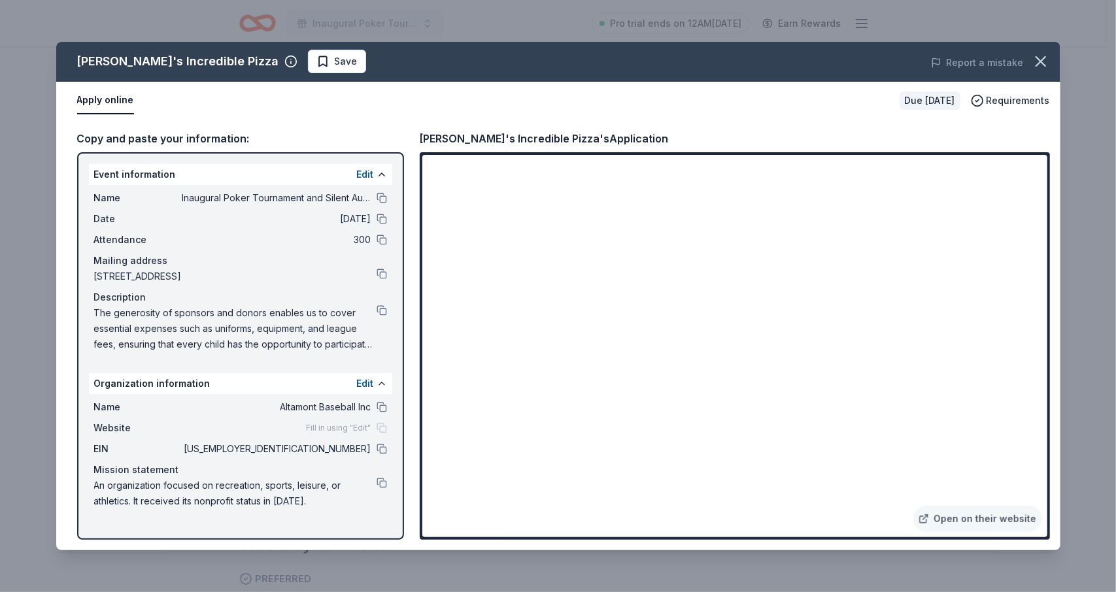
click at [335, 63] on span "Save" at bounding box center [346, 62] width 23 height 16
click at [295, 61] on html "Inaugural Poker Tournament and Silent Auction Pro trial ends on 12AM, 8/18 Earn…" at bounding box center [558, 35] width 1116 height 592
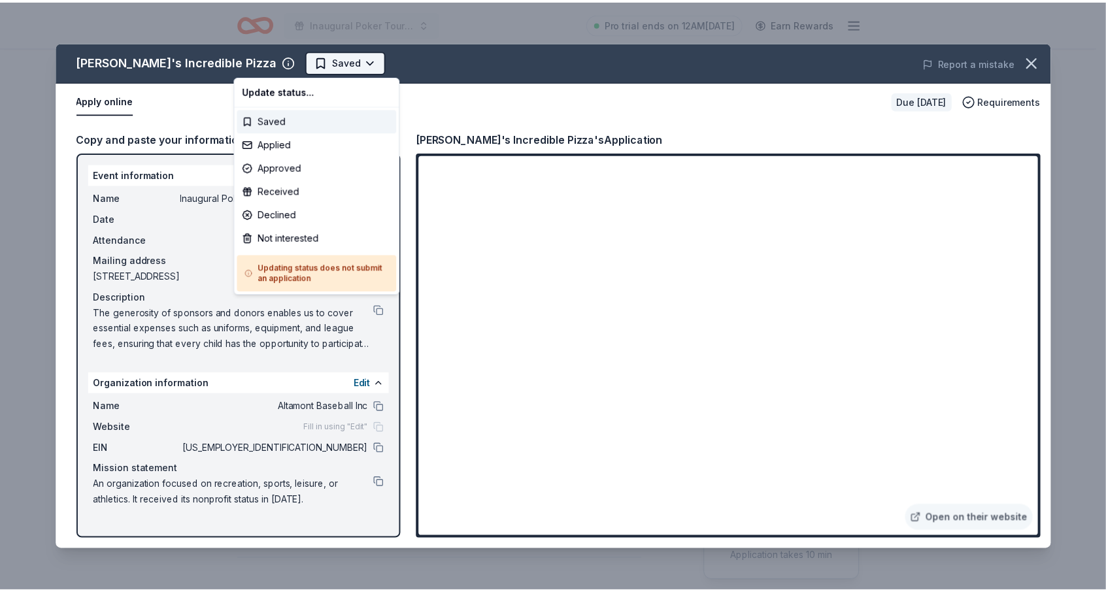
scroll to position [0, 0]
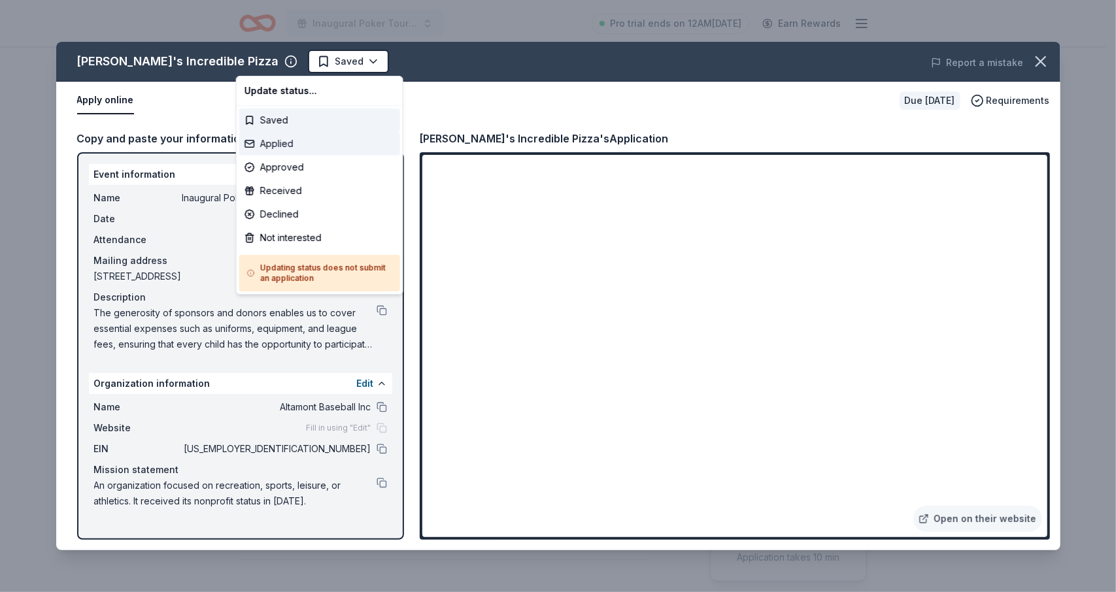
click at [280, 144] on div "Applied" at bounding box center [319, 144] width 161 height 24
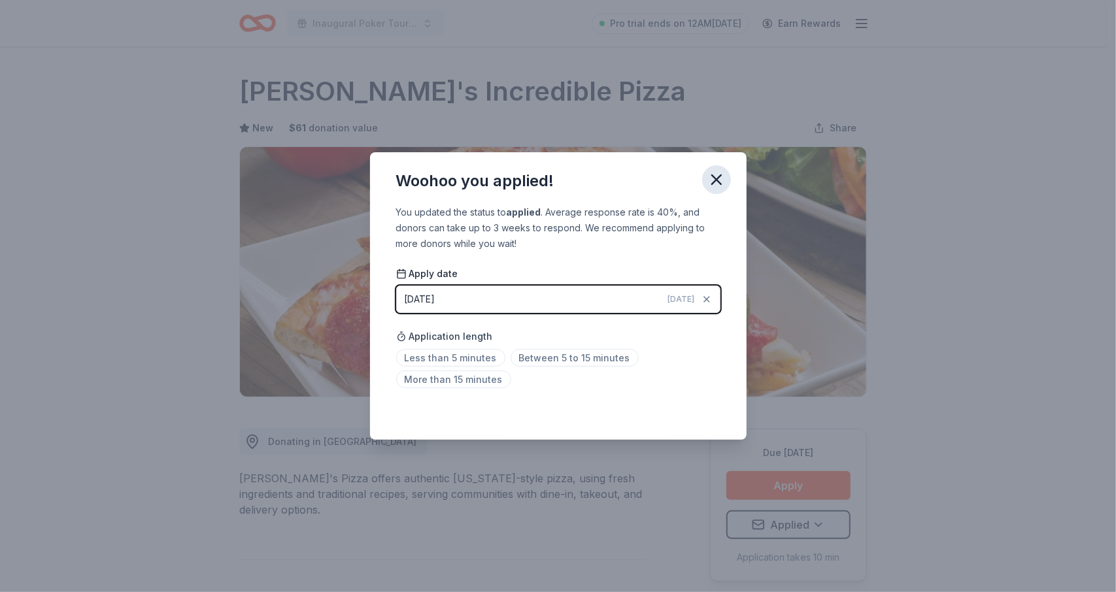
click at [719, 176] on icon "button" at bounding box center [716, 179] width 9 height 9
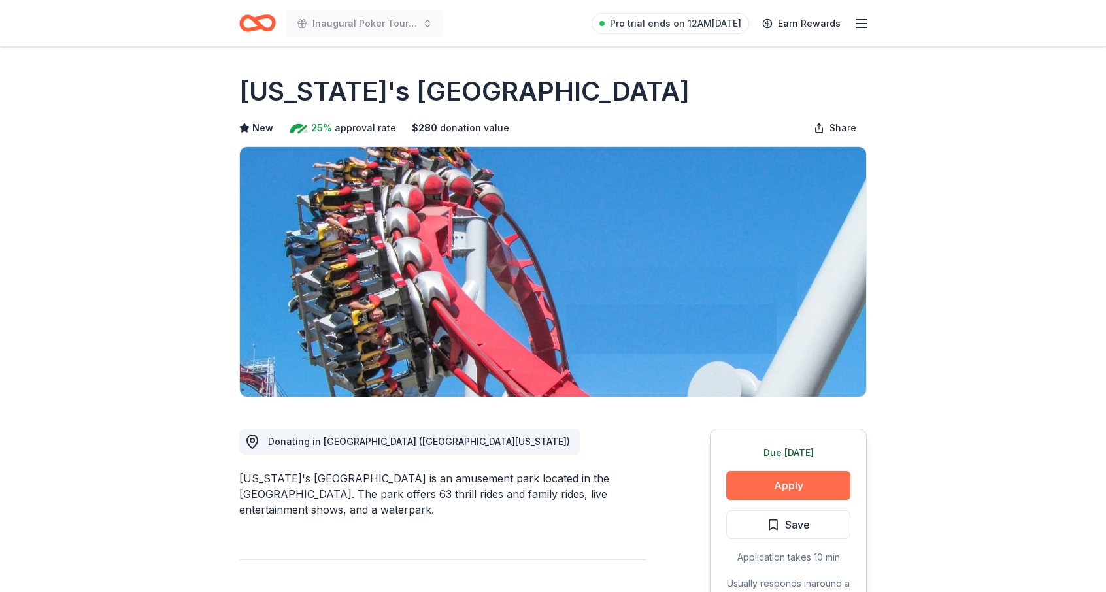
click at [797, 482] on button "Apply" at bounding box center [788, 485] width 124 height 29
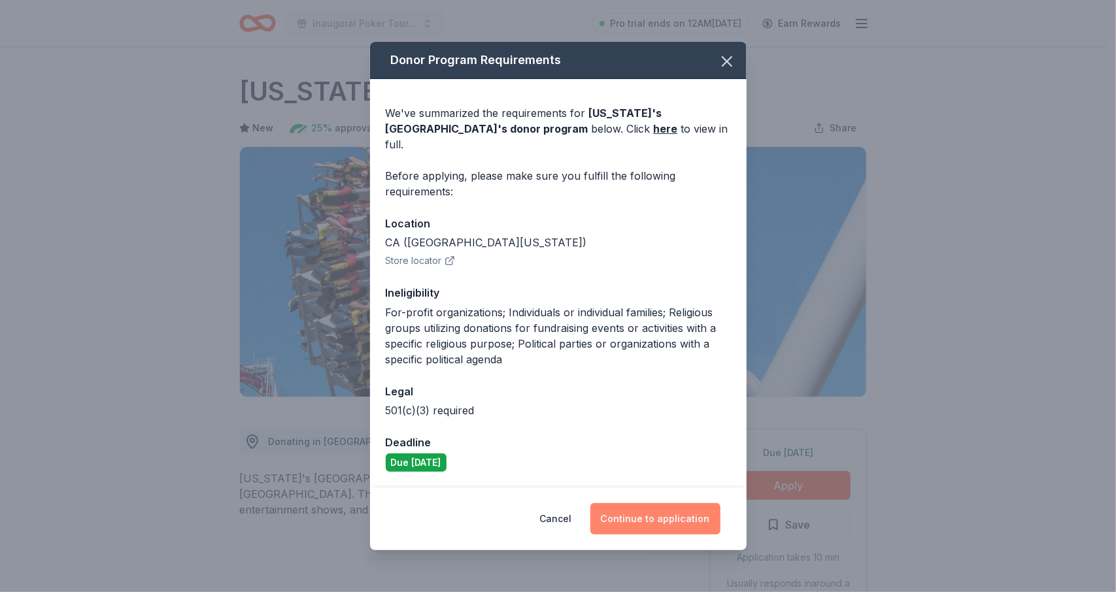
click at [645, 512] on button "Continue to application" at bounding box center [655, 518] width 130 height 31
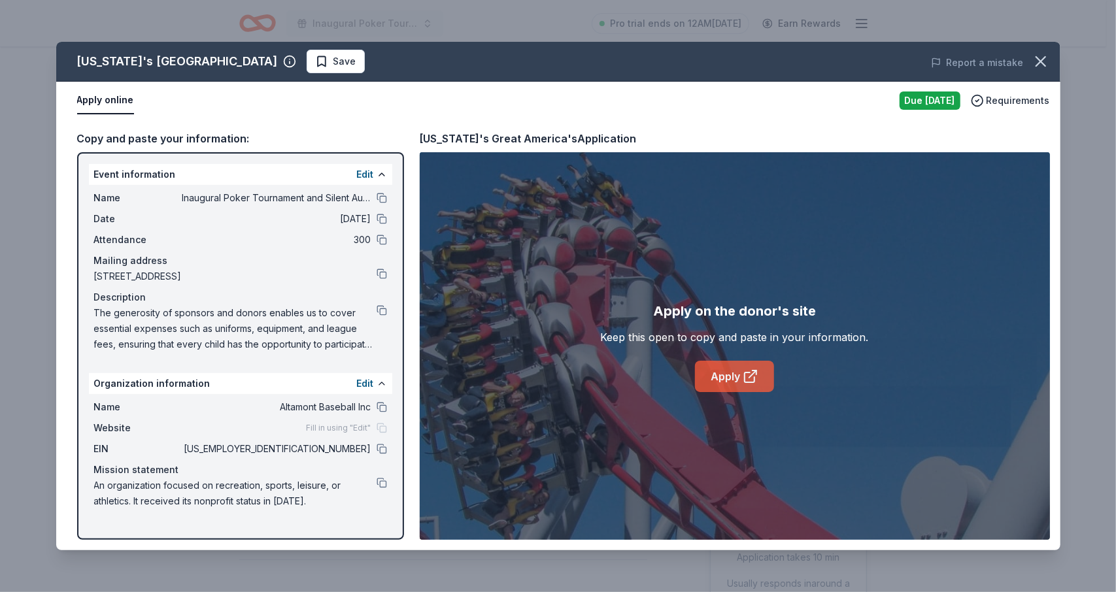
click at [733, 370] on link "Apply" at bounding box center [734, 376] width 79 height 31
